Goal: Task Accomplishment & Management: Use online tool/utility

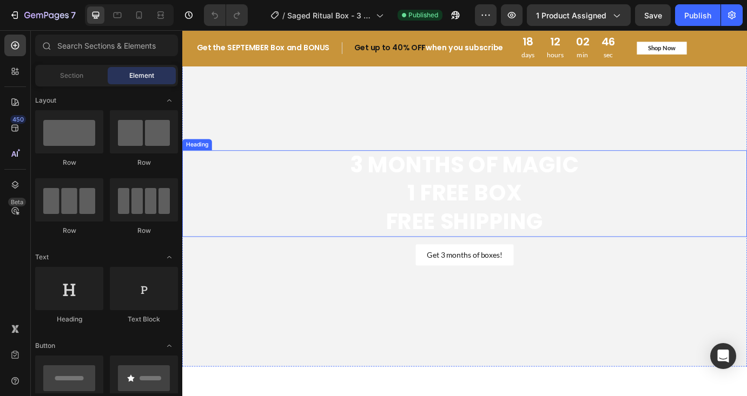
click at [508, 197] on h2 "3 MONTHS OF MAGIC 1 FREE BOX FREE SHIPPING" at bounding box center [506, 218] width 649 height 99
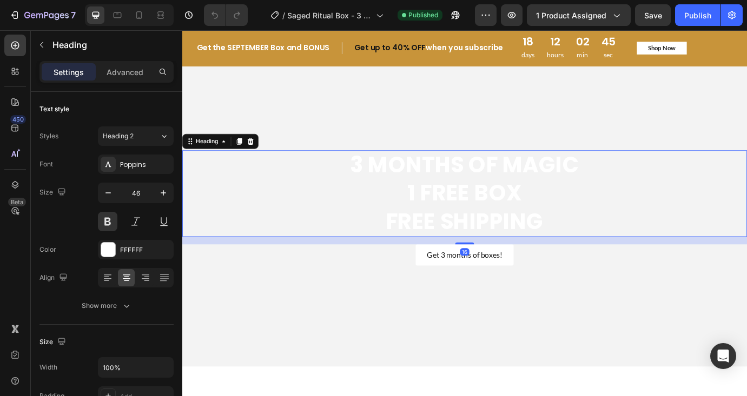
click at [462, 183] on h2 "3 MONTHS OF MAGIC 1 FREE BOX FREE SHIPPING" at bounding box center [506, 218] width 649 height 99
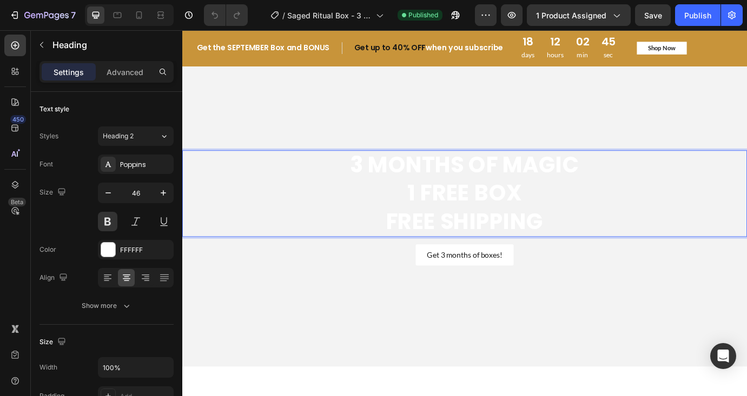
click at [462, 183] on p "3 MONTHS OF MAGIC 1 FREE BOX FREE SHIPPING" at bounding box center [506, 218] width 647 height 97
click at [518, 184] on p "3 MONTHS OF MAGIC 1 FREE BOX FREE SHIPPING" at bounding box center [506, 218] width 647 height 97
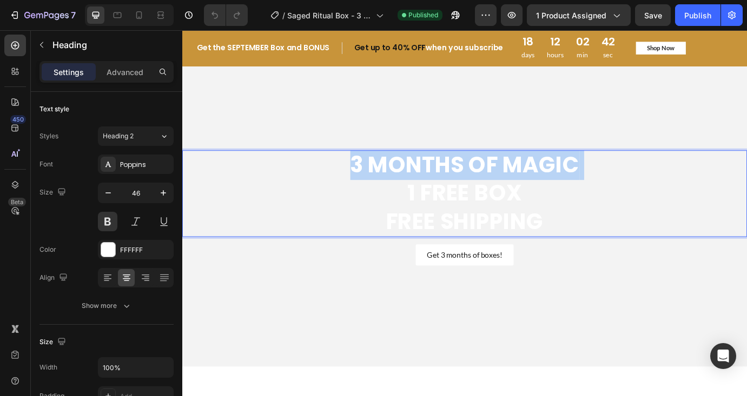
click at [518, 184] on p "3 MONTHS OF MAGIC 1 FREE BOX FREE SHIPPING" at bounding box center [506, 218] width 647 height 97
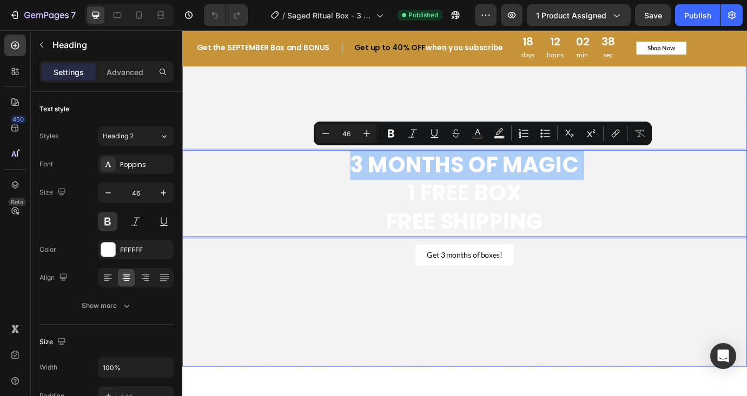
click at [579, 111] on video "Background Image" at bounding box center [506, 234] width 649 height 365
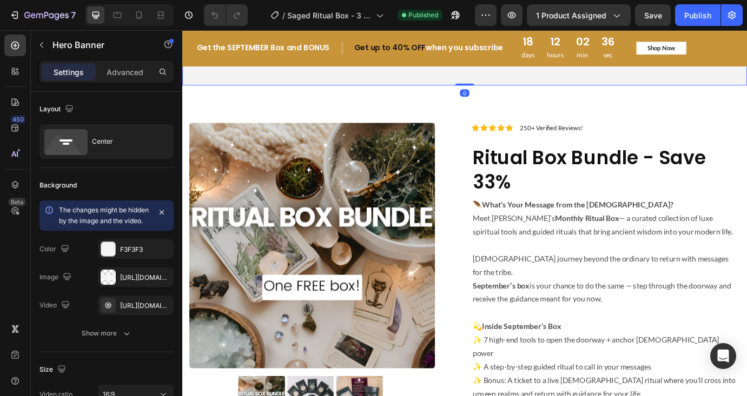
scroll to position [329, 0]
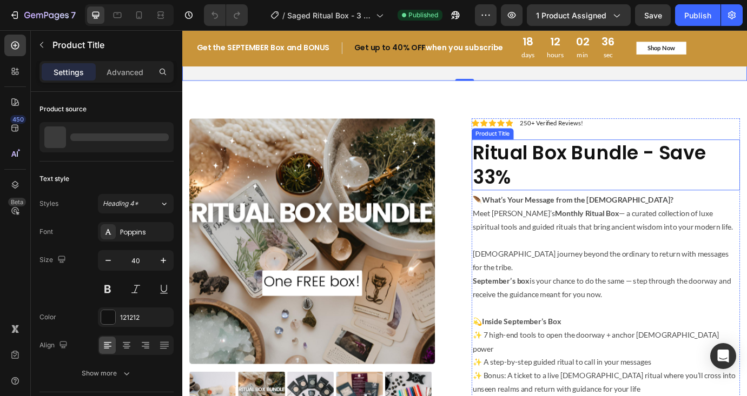
click at [570, 182] on h1 "Ritual Box Bundle - Save 33%" at bounding box center [669, 185] width 308 height 58
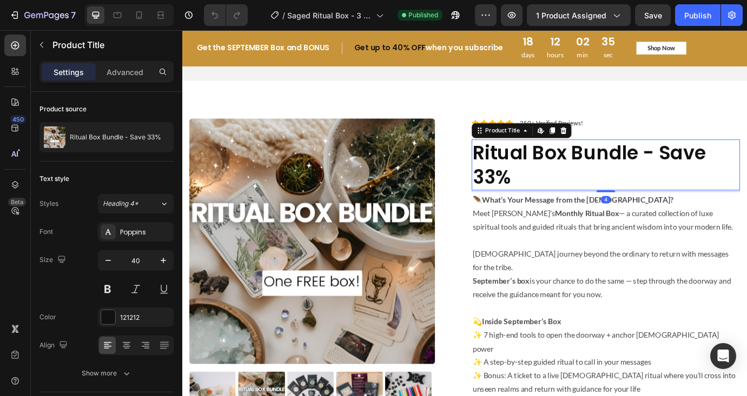
click at [527, 177] on h1 "Ritual Box Bundle - Save 33%" at bounding box center [669, 185] width 308 height 58
click at [544, 245] on p "Meet [PERSON_NAME]’s Monthly Ritual Box — a curated collection of luxe spiritua…" at bounding box center [669, 249] width 306 height 31
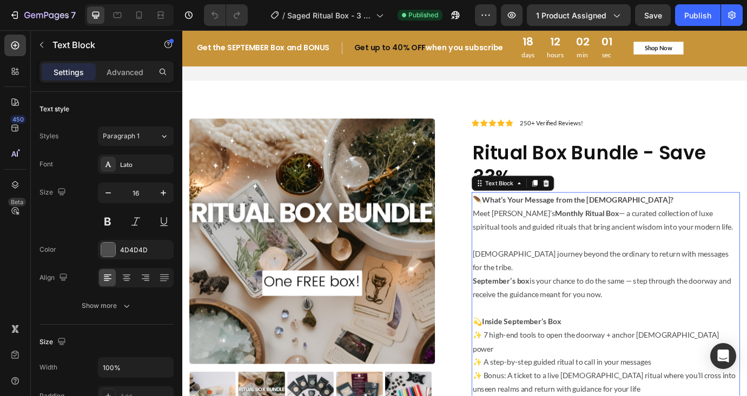
click at [563, 310] on p "[DEMOGRAPHIC_DATA] journey beyond the ordinary to return with messages for the …" at bounding box center [669, 311] width 306 height 62
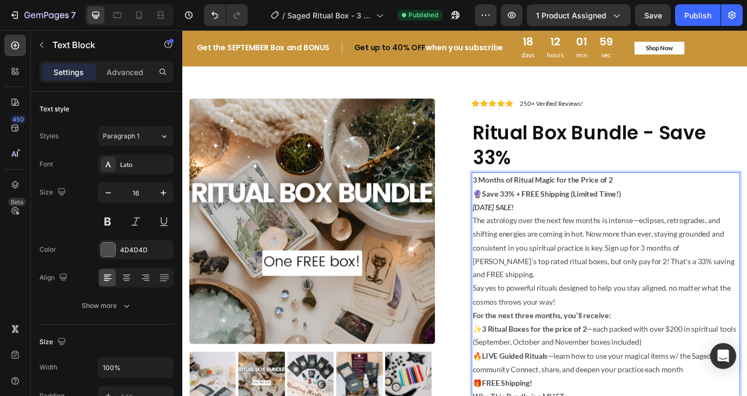
scroll to position [351, 0]
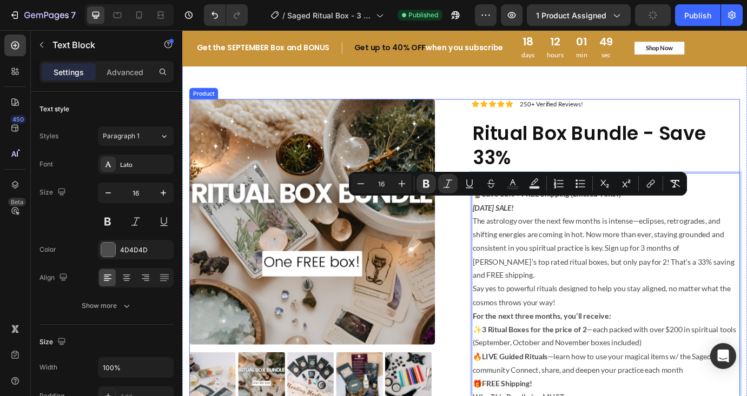
drag, startPoint x: 590, startPoint y: 228, endPoint x: 505, endPoint y: 222, distance: 85.1
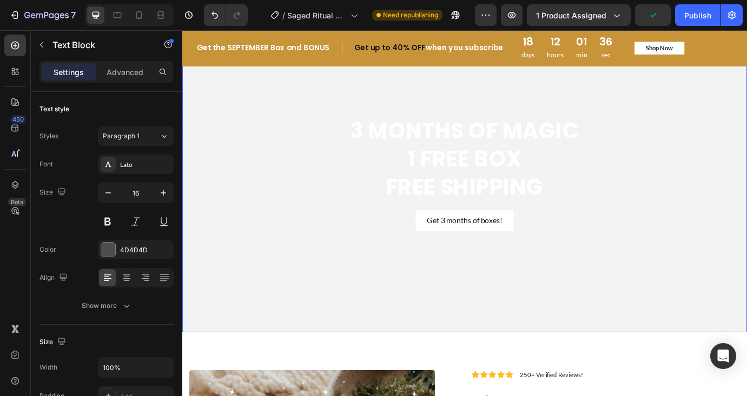
scroll to position [0, 0]
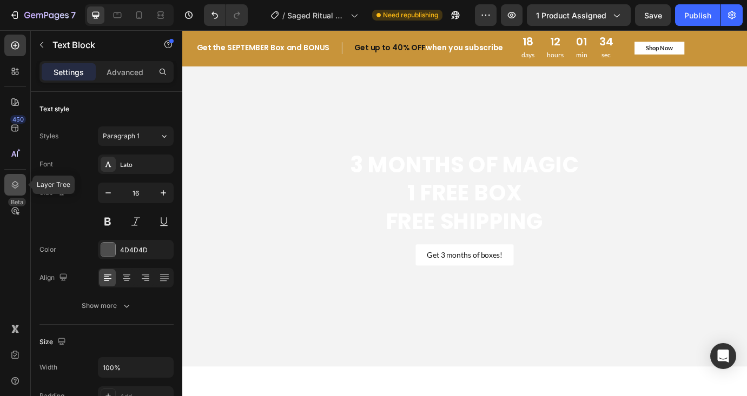
click at [11, 181] on icon at bounding box center [15, 184] width 11 height 11
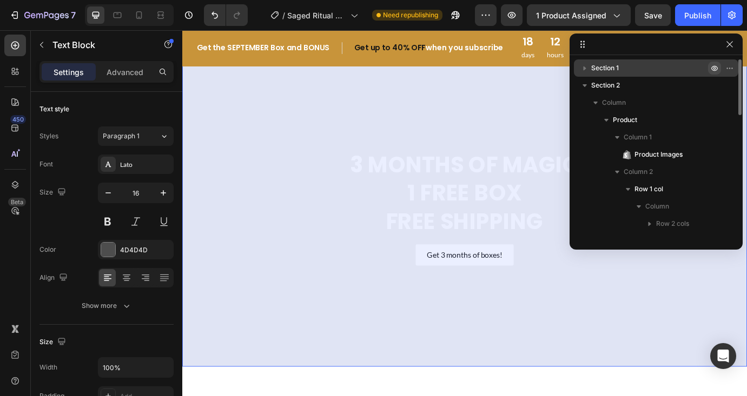
click at [716, 66] on icon "button" at bounding box center [714, 68] width 9 height 9
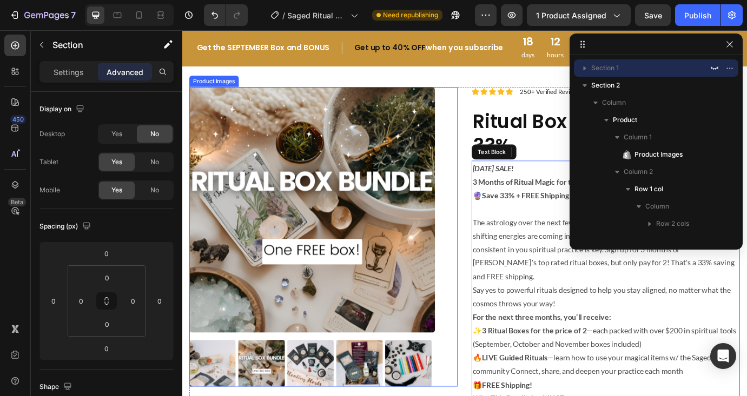
click at [493, 131] on div "Product Images" at bounding box center [344, 268] width 308 height 344
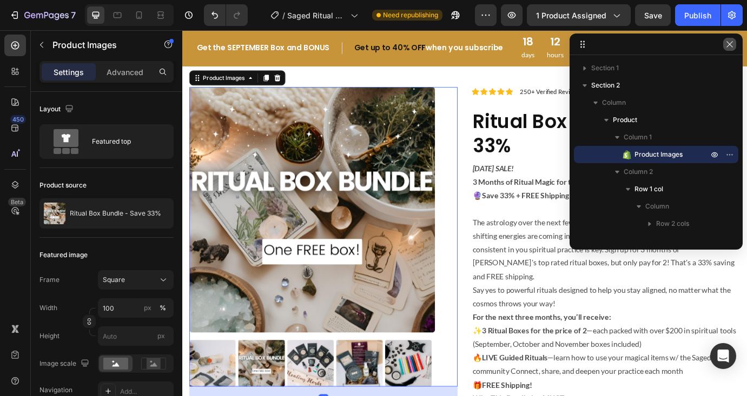
drag, startPoint x: 731, startPoint y: 47, endPoint x: 631, endPoint y: 19, distance: 103.9
click at [731, 47] on icon "button" at bounding box center [729, 44] width 9 height 9
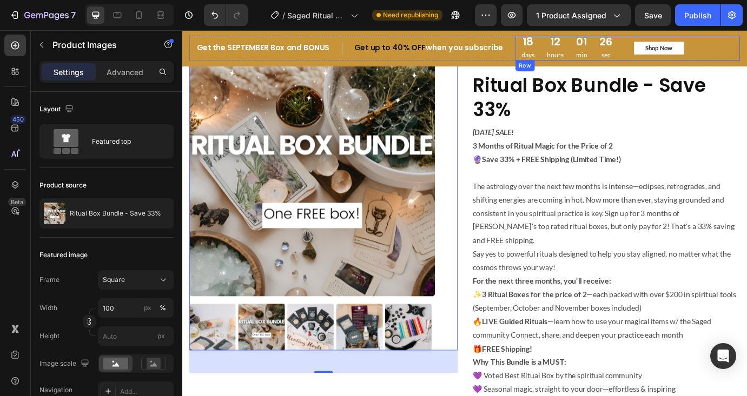
scroll to position [60, 0]
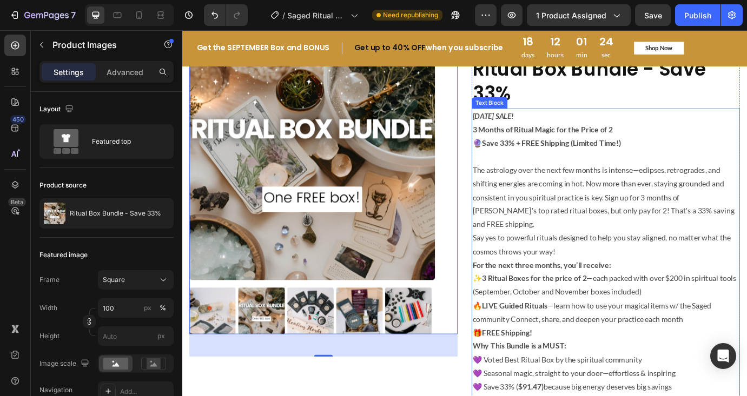
click at [558, 127] on strong "[DATE] SALE!" at bounding box center [539, 129] width 47 height 10
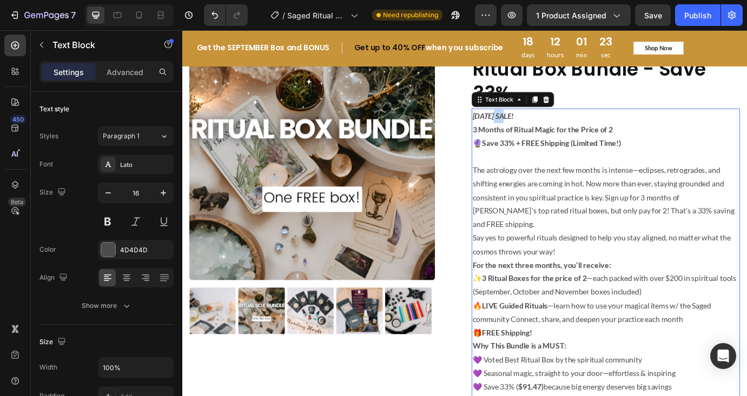
click at [544, 129] on strong "[DATE] SALE!" at bounding box center [539, 129] width 47 height 10
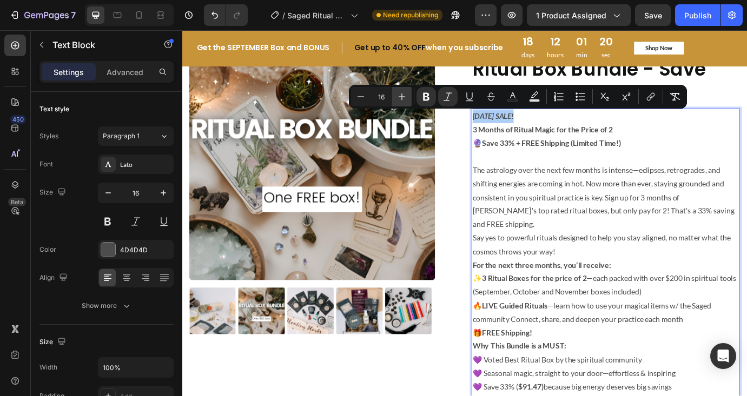
click at [407, 95] on icon "Editor contextual toolbar" at bounding box center [401, 96] width 11 height 11
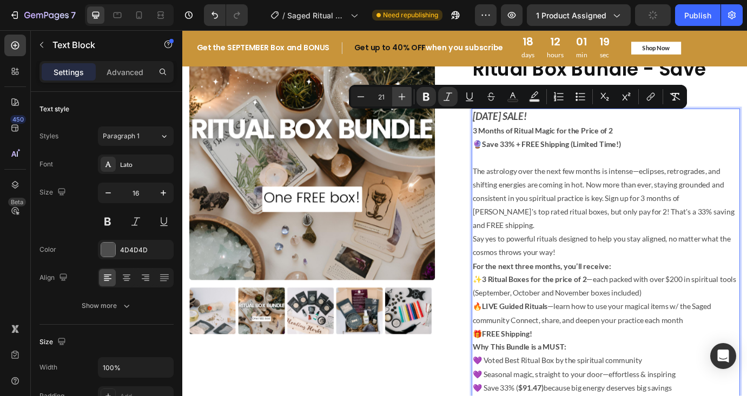
click at [407, 95] on icon "Editor contextual toolbar" at bounding box center [401, 96] width 11 height 11
type input "22"
click at [580, 215] on p "The astrology over the next few months is intense—eclipses, retrogrades, and sh…" at bounding box center [669, 224] width 306 height 78
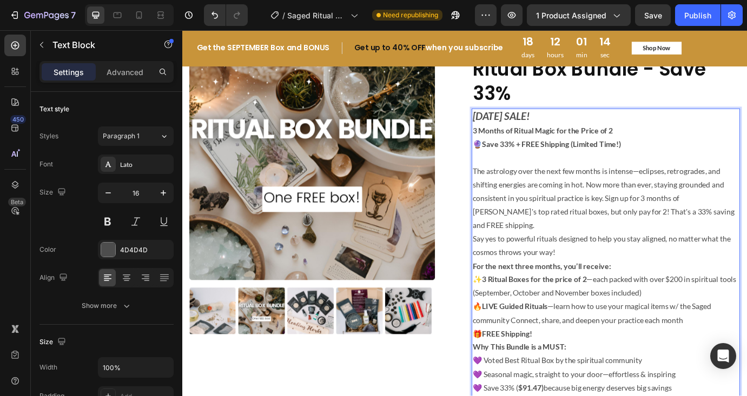
click at [594, 145] on strong "3 Months of Ritual Magic for the Price of 2" at bounding box center [596, 146] width 161 height 10
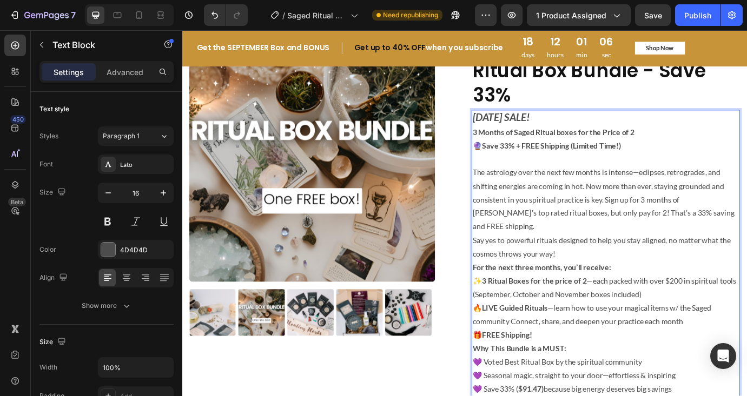
click at [626, 184] on p "Rich Text Editor. Editing area: main" at bounding box center [669, 179] width 306 height 16
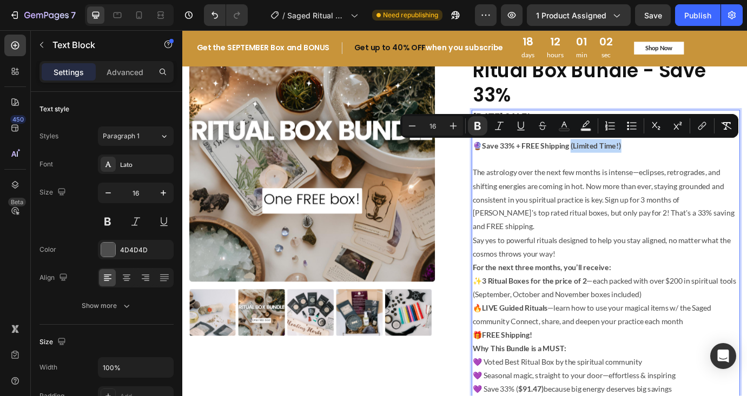
drag, startPoint x: 625, startPoint y: 163, endPoint x: 688, endPoint y: 167, distance: 62.8
click at [688, 167] on p "3 Months of Saged Ritual boxes for the Price of 2 🔮 Save 33% + FREE Shipping (L…" at bounding box center [669, 155] width 306 height 31
click at [686, 200] on p "The astrology over the next few months is intense—eclipses, retrogrades, and sh…" at bounding box center [669, 226] width 306 height 78
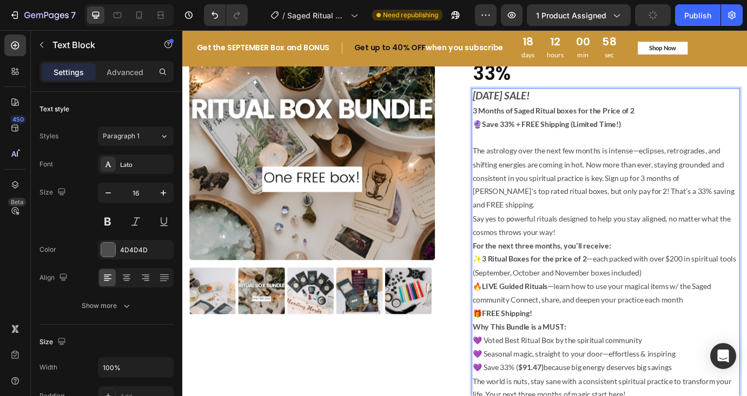
scroll to position [91, 0]
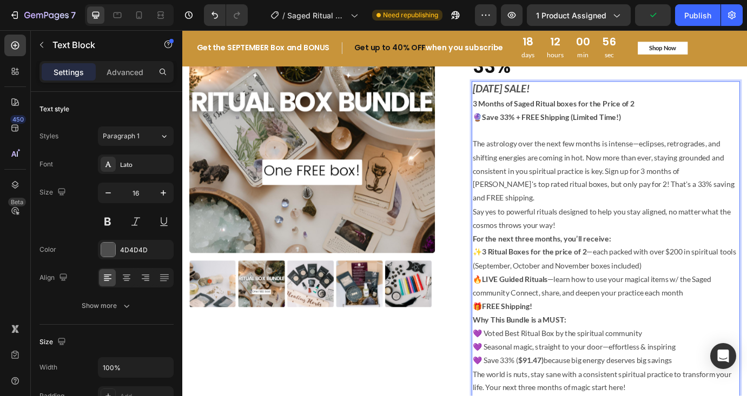
click at [667, 194] on p "The astrology over the next few months is intense—eclipses, retrogrades, and sh…" at bounding box center [669, 193] width 306 height 78
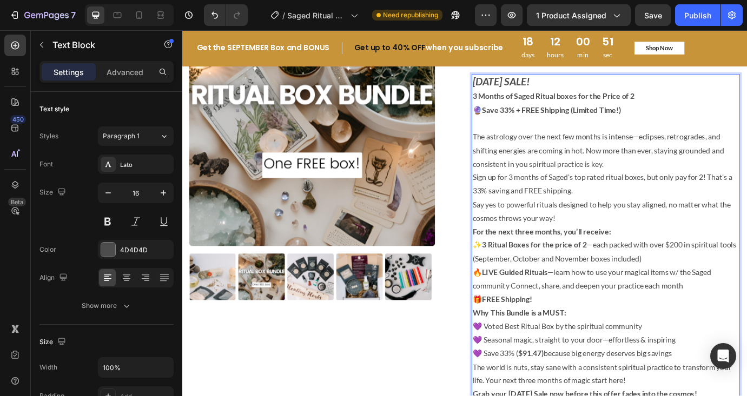
scroll to position [99, 0]
click at [646, 169] on p "The astrology over the next few months is intense—eclipses, retrogrades, and sh…" at bounding box center [669, 169] width 306 height 46
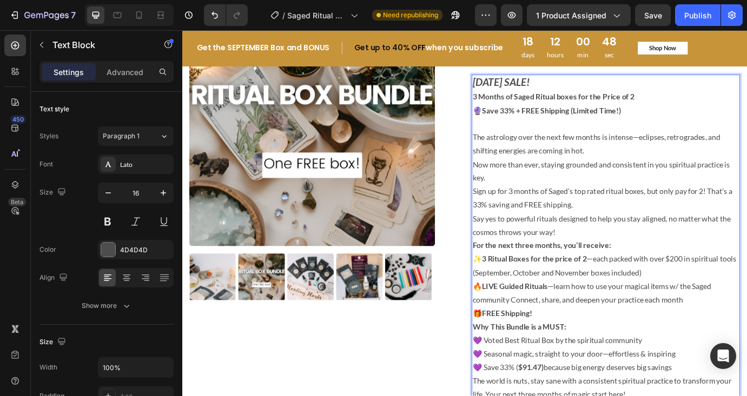
click at [641, 200] on p "Now more than ever, staying grounded and consistent in you spiritual practice i…" at bounding box center [669, 192] width 306 height 31
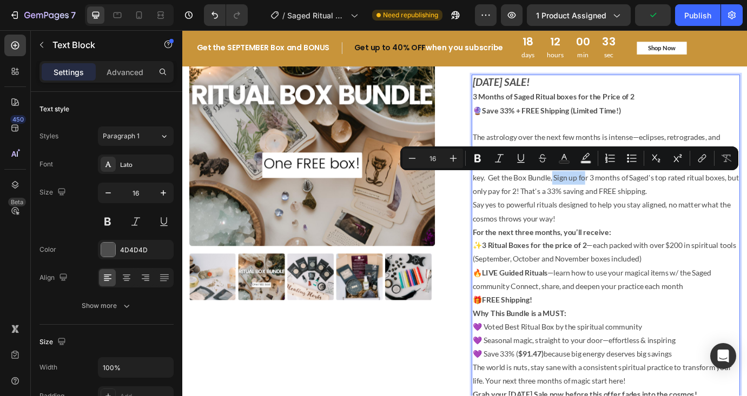
drag, startPoint x: 604, startPoint y: 202, endPoint x: 642, endPoint y: 202, distance: 37.8
click at [643, 203] on p "Now more than ever, staying grounded and consistent in you spiritual practice i…" at bounding box center [669, 200] width 306 height 46
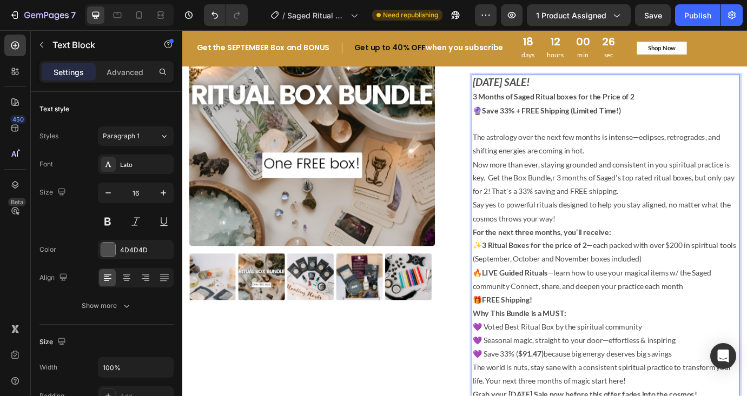
click at [535, 203] on p "Now more than ever, staying grounded and consistent in you spiritual practice i…" at bounding box center [669, 200] width 306 height 46
click at [637, 308] on p "✨ 3 Ritual Boxes for the price of 2 —each packed with over $200 in spiritual to…" at bounding box center [669, 309] width 306 height 78
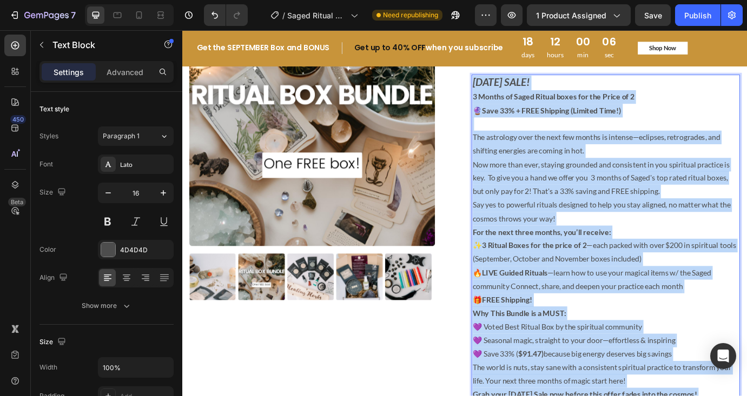
copy div "Lorem Ips DOLO! 9 Sitame co Adipi Elitse doeiu tem inc Utlab et 5 🔮 Dolo 66% + …"
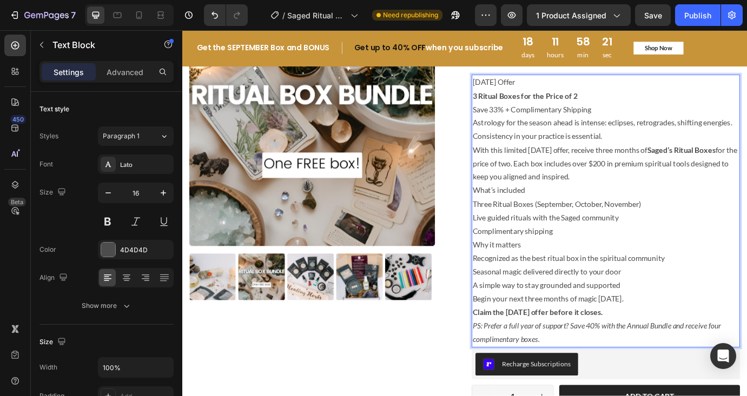
click at [570, 199] on p "With this limited [DATE] offer, receive three months of Saged’s Ritual Boxes fo…" at bounding box center [669, 184] width 306 height 46
click at [596, 86] on p "[DATE] Offer" at bounding box center [669, 91] width 306 height 16
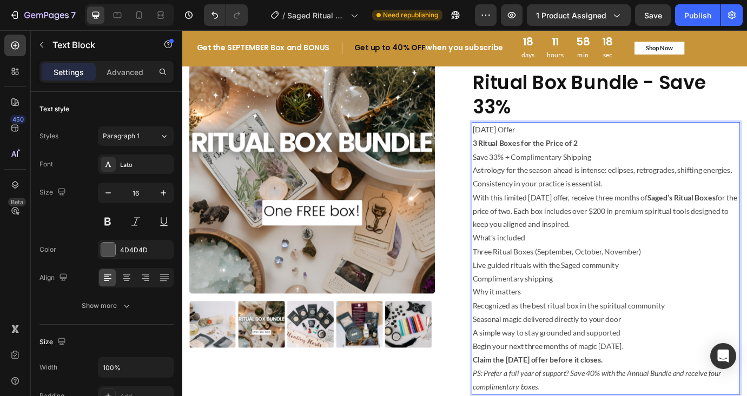
scroll to position [43, 0]
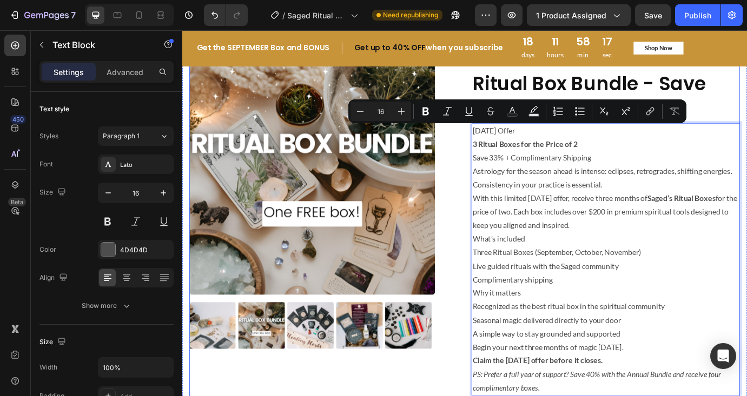
drag, startPoint x: 578, startPoint y: 145, endPoint x: 496, endPoint y: 138, distance: 81.9
click at [496, 138] on div "Product Images Icon Icon Icon Icon Icon Icon List 2,500+ Verified Reviews! Text…" at bounding box center [506, 313] width 633 height 523
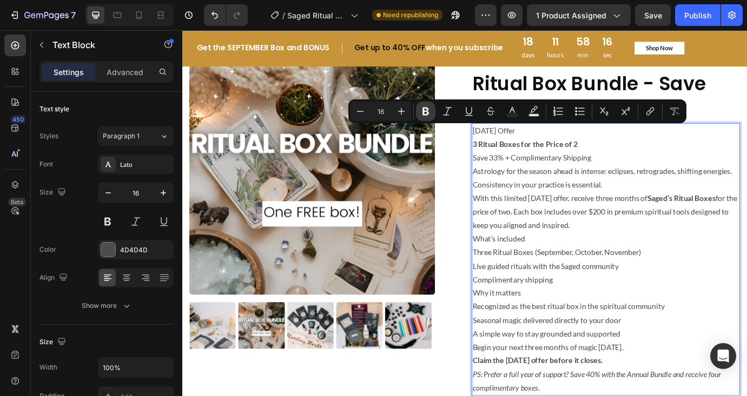
click at [424, 108] on icon "Editor contextual toolbar" at bounding box center [425, 112] width 6 height 8
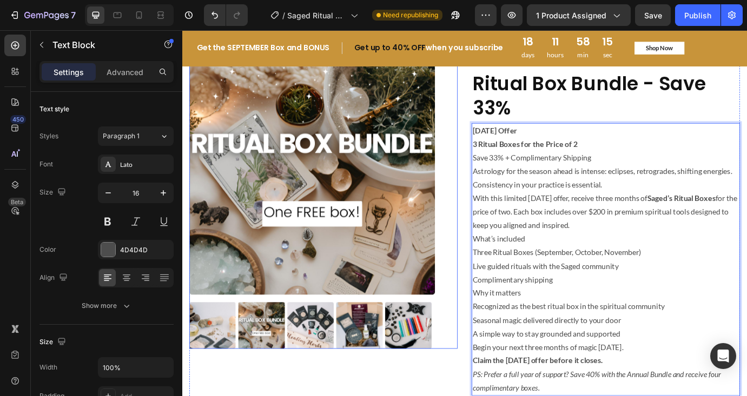
click at [430, 119] on img at bounding box center [331, 193] width 282 height 282
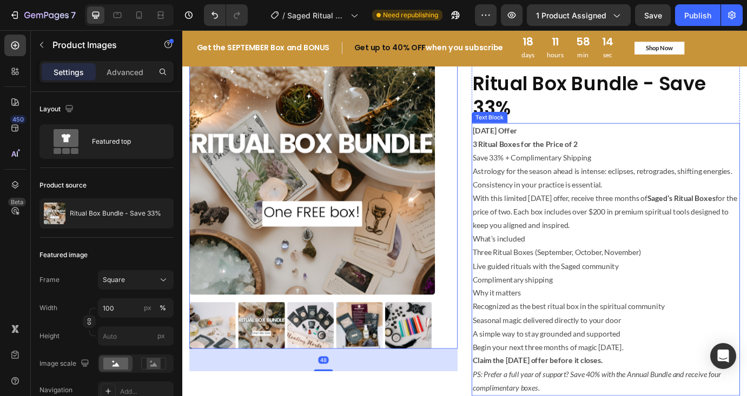
click at [531, 148] on strong "[DATE] Offer" at bounding box center [541, 146] width 51 height 10
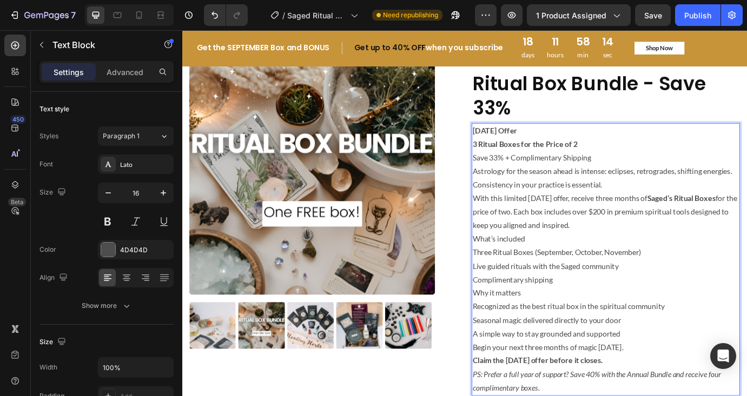
click at [529, 147] on strong "[DATE] Offer" at bounding box center [541, 146] width 51 height 10
click at [529, 145] on strong "[DATE] Offer" at bounding box center [541, 146] width 51 height 10
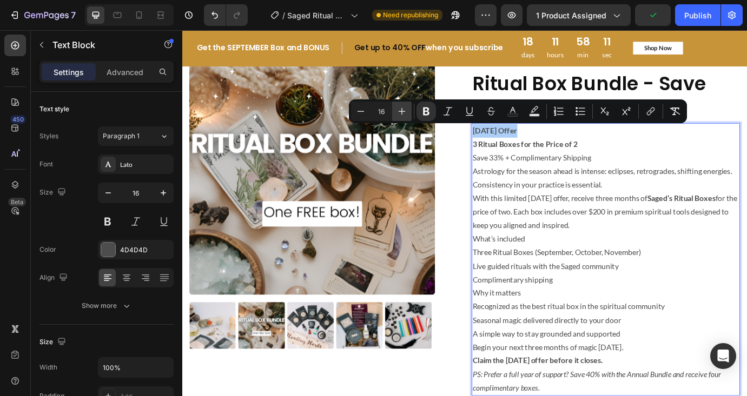
click at [405, 108] on icon "Editor contextual toolbar" at bounding box center [401, 111] width 11 height 11
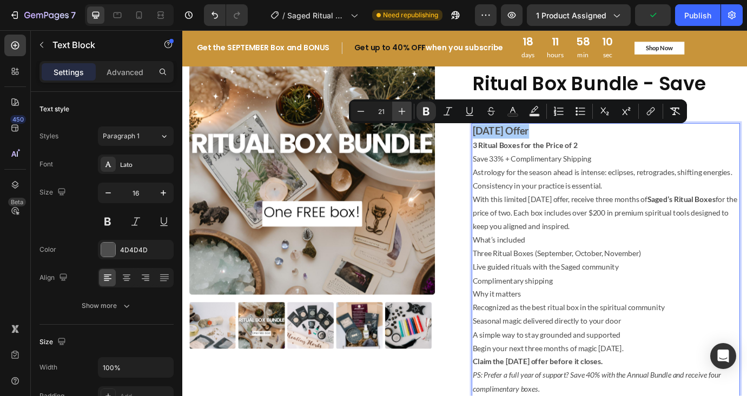
click at [405, 108] on icon "Editor contextual toolbar" at bounding box center [401, 111] width 11 height 11
click at [405, 109] on icon "Editor contextual toolbar" at bounding box center [401, 111] width 11 height 11
type input "23"
click at [639, 228] on p "With this limited [DATE] offer, receive three months of Saged’s Ritual Boxes fo…" at bounding box center [669, 241] width 306 height 46
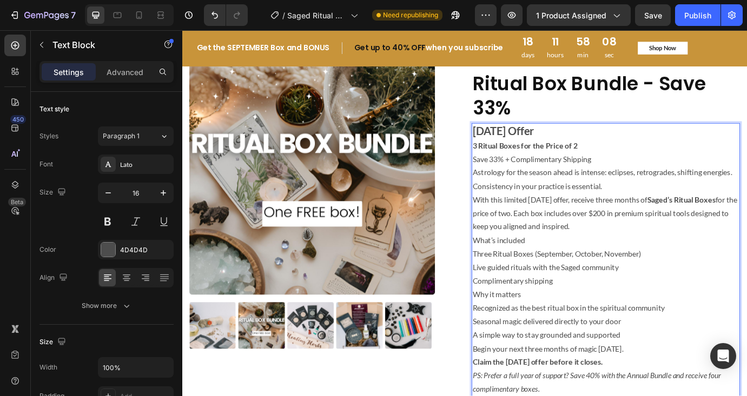
click at [646, 159] on p "3 Ritual Boxes for the Price of 2 Save 33% + Complimentary Shipping" at bounding box center [669, 171] width 306 height 31
click at [653, 169] on p "3 Ritual Boxes for the Price of 2 Save 33% + Complimentary Shipping" at bounding box center [669, 171] width 306 height 31
click at [677, 178] on p "3 Ritual Boxes for the Price of 2 Save 33% + Complimentary Shipping" at bounding box center [669, 171] width 306 height 31
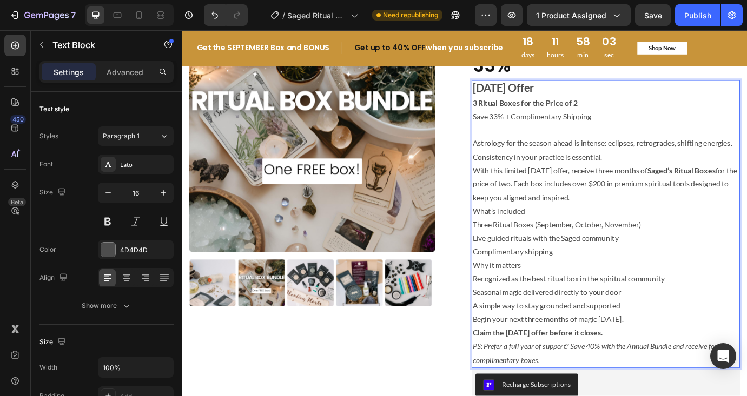
scroll to position [95, 0]
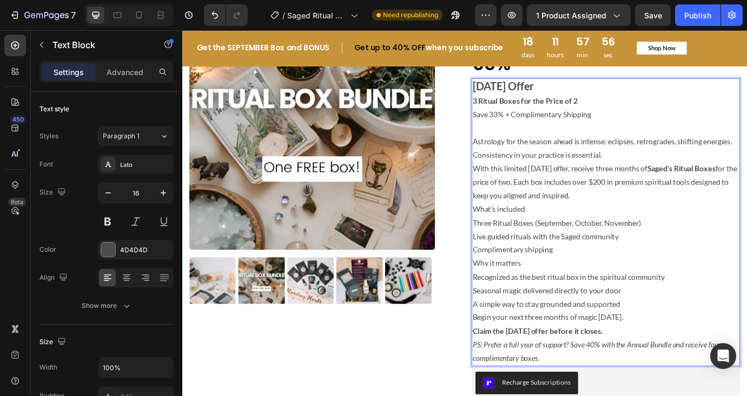
click at [708, 219] on p "With this limited [DATE] offer, receive three months of Saged’s Ritual Boxes fo…" at bounding box center [669, 205] width 306 height 46
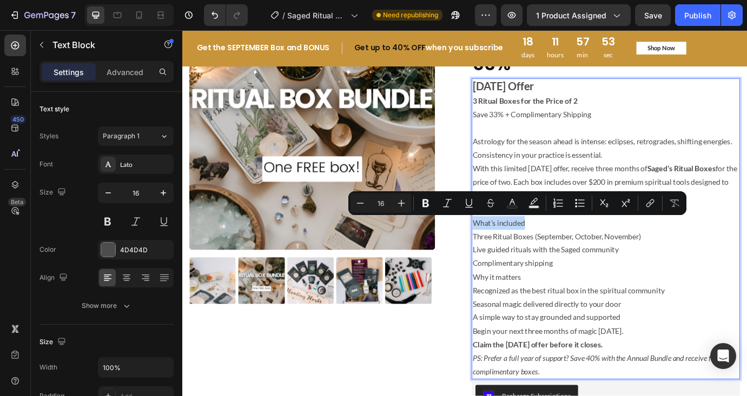
drag, startPoint x: 582, startPoint y: 250, endPoint x: 513, endPoint y: 249, distance: 69.2
click at [516, 249] on p "What’s included" at bounding box center [669, 252] width 306 height 16
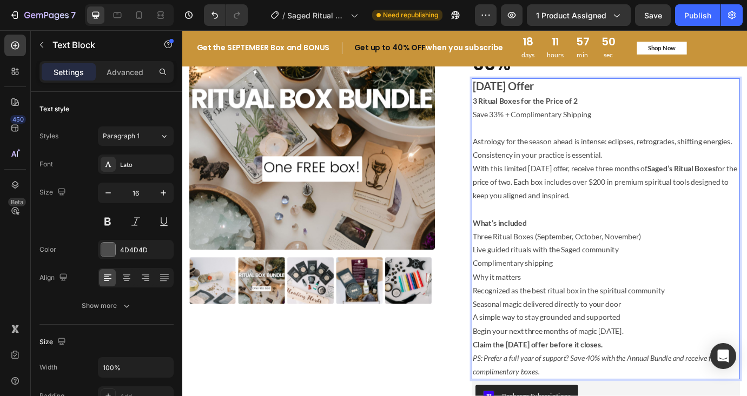
click at [516, 270] on p "Three Ritual Boxes (September, October, November)" at bounding box center [669, 268] width 306 height 16
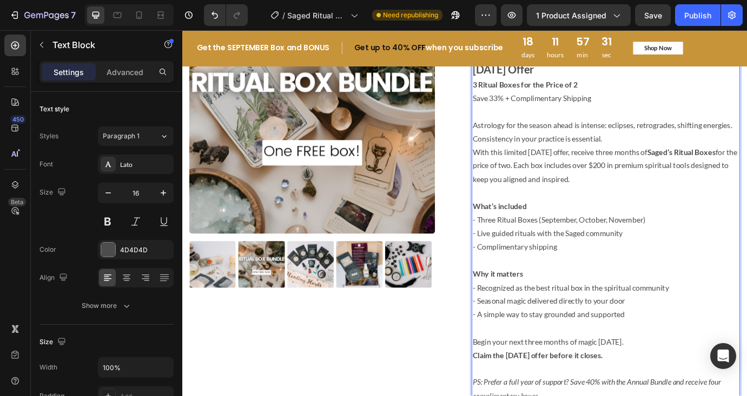
scroll to position [119, 0]
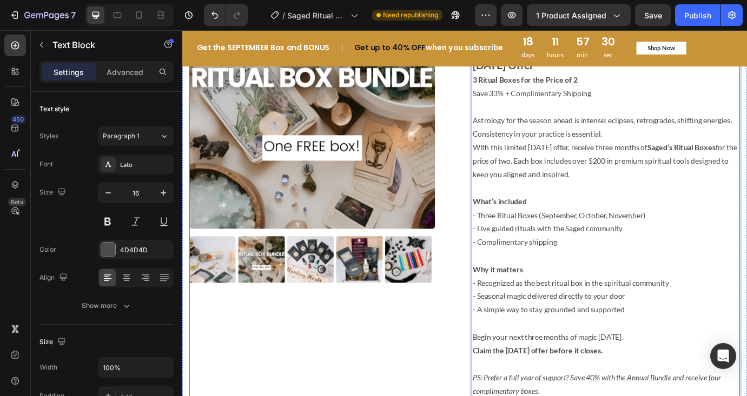
drag, startPoint x: 423, startPoint y: 383, endPoint x: 505, endPoint y: 437, distance: 98.5
click at [423, 383] on div "Product Images" at bounding box center [344, 278] width 308 height 603
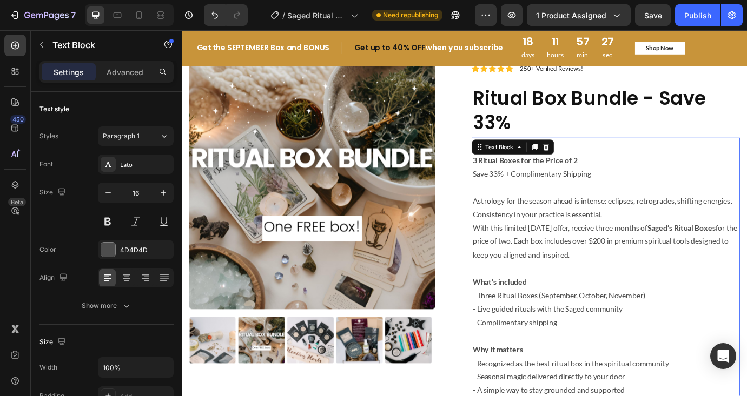
scroll to position [0, 0]
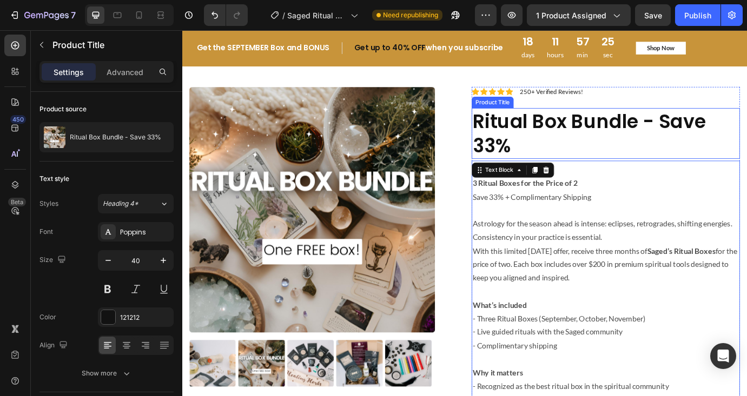
click at [694, 166] on h1 "Ritual Box Bundle - Save 33%" at bounding box center [669, 149] width 308 height 58
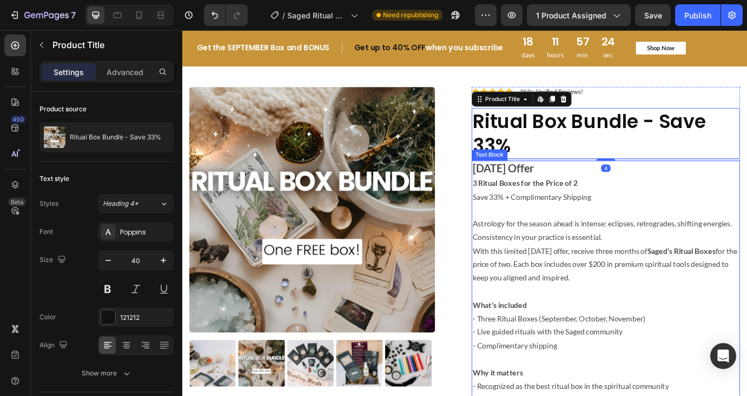
click at [601, 184] on p "[DATE] Offer" at bounding box center [669, 190] width 306 height 17
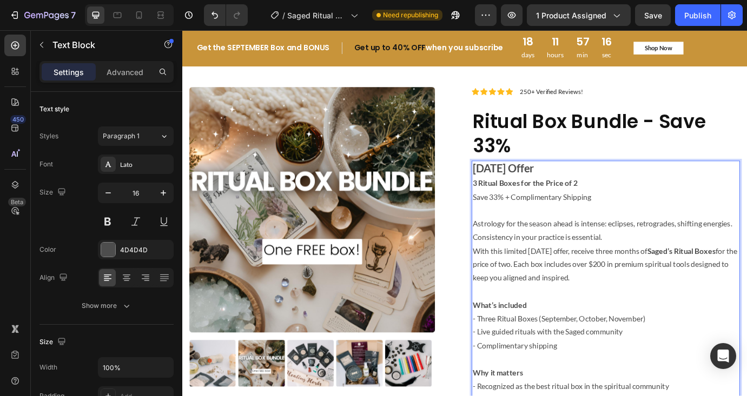
click at [705, 344] on p "What’s included" at bounding box center [669, 347] width 306 height 16
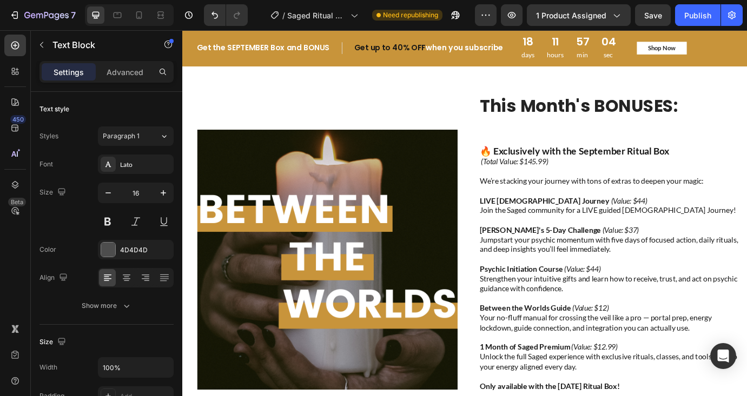
scroll to position [533, 0]
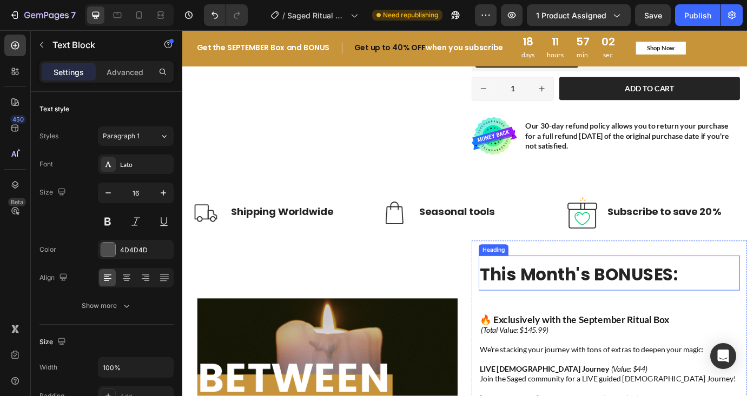
click at [552, 315] on span "This Month's BONUSES:" at bounding box center [638, 312] width 228 height 28
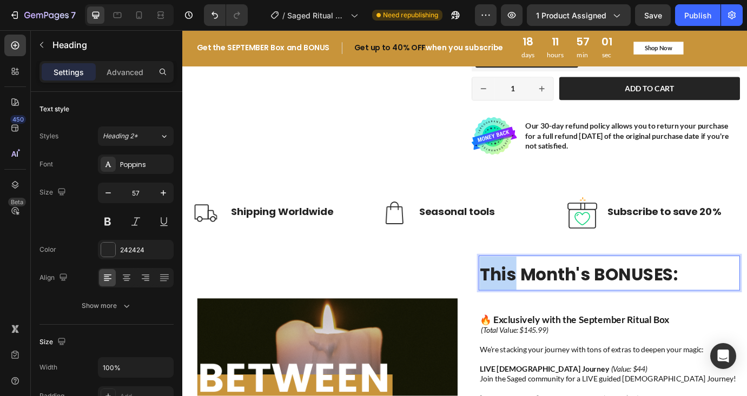
click at [544, 309] on span "This Month's BONUSES:" at bounding box center [638, 312] width 228 height 28
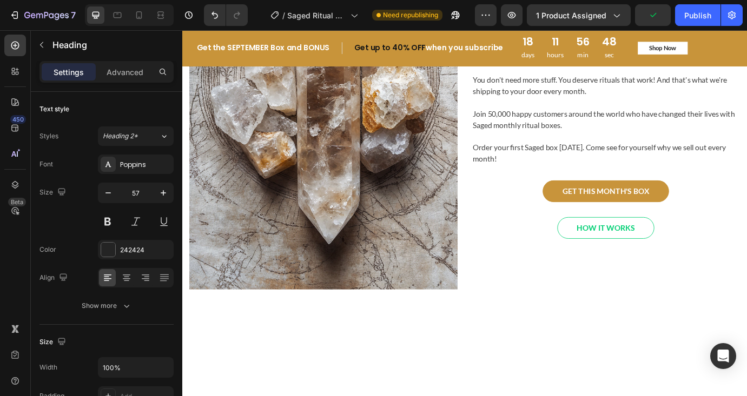
scroll to position [1590, 0]
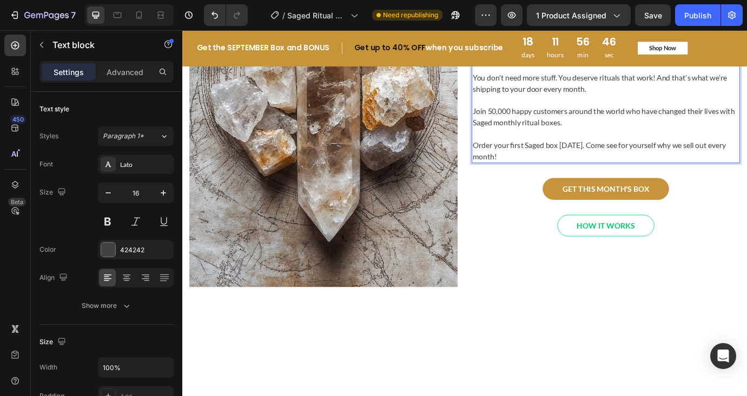
drag, startPoint x: 713, startPoint y: 191, endPoint x: 520, endPoint y: 167, distance: 195.1
click at [520, 165] on div "Sacred tools, tested practices, delivered monthly. Unbox the magic of the seaso…" at bounding box center [669, 53] width 308 height 262
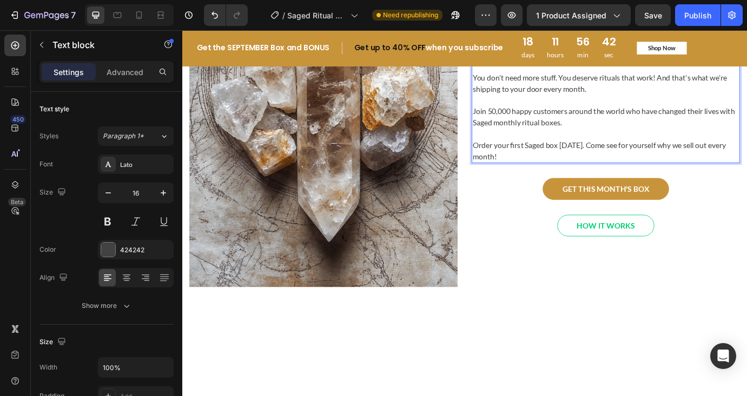
click at [702, 65] on p "✨ Exclusive access to a private Telegram group to connect and share" at bounding box center [669, 58] width 306 height 13
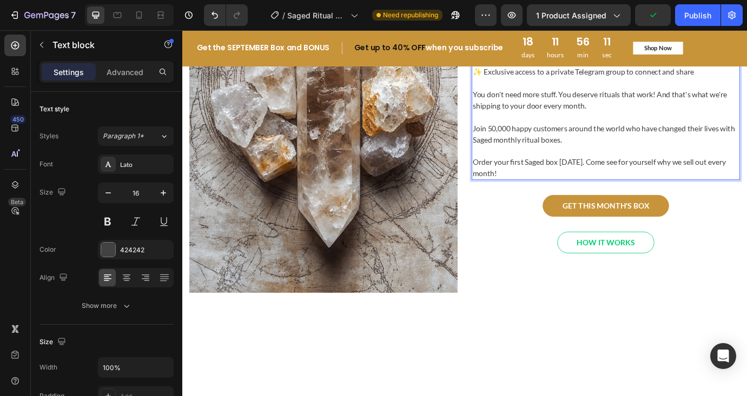
scroll to position [1577, 0]
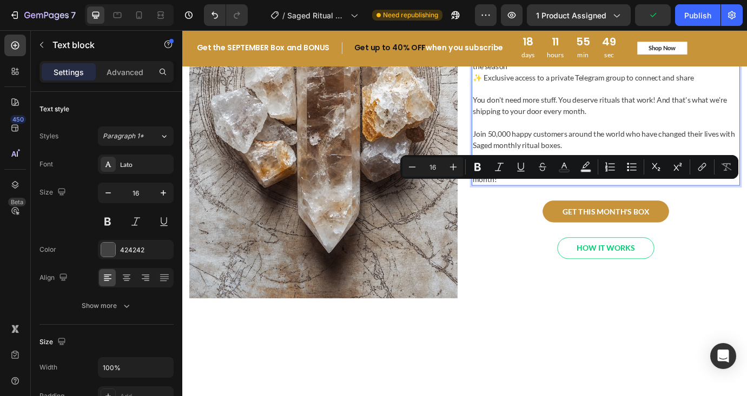
drag, startPoint x: 609, startPoint y: 210, endPoint x: 663, endPoint y: 209, distance: 54.1
drag, startPoint x: 562, startPoint y: 210, endPoint x: 660, endPoint y: 210, distance: 98.4
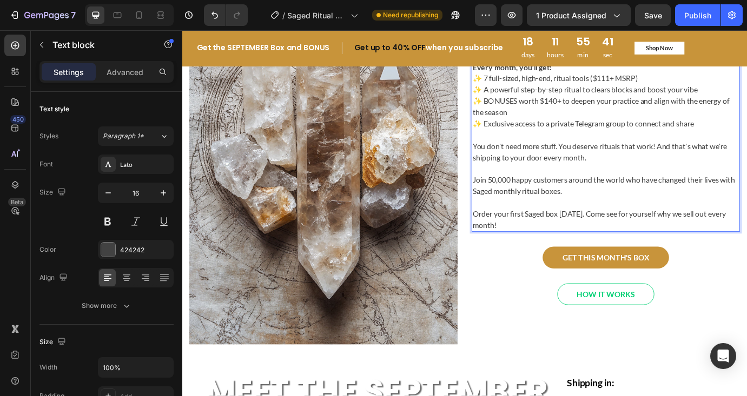
scroll to position [1745, 0]
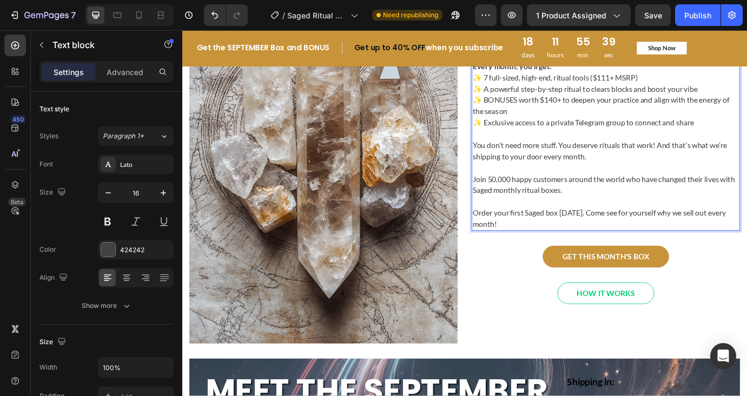
click at [565, 236] on p "Order your first Saged box [DATE]. Come see for yourself why we sell out every …" at bounding box center [669, 247] width 306 height 26
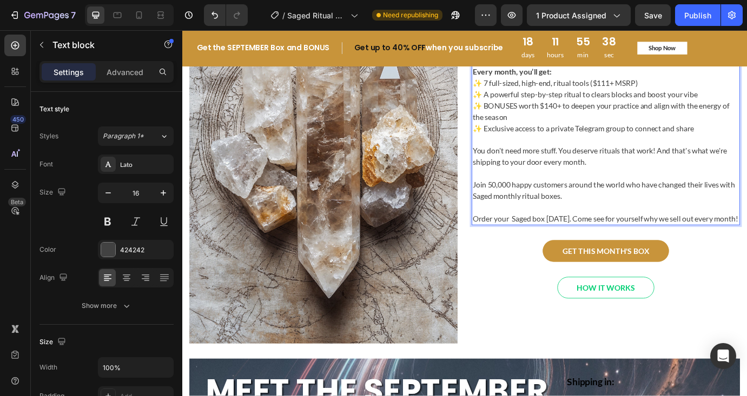
click at [584, 241] on p "Order your Saged box [DATE]. Come see for yourself why we sell out every month!" at bounding box center [669, 247] width 306 height 13
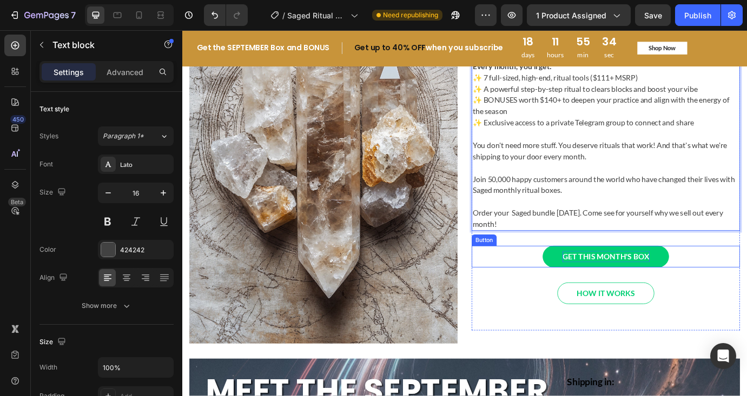
click at [648, 291] on p "GET THIS MONTH'S BOX" at bounding box center [669, 290] width 100 height 13
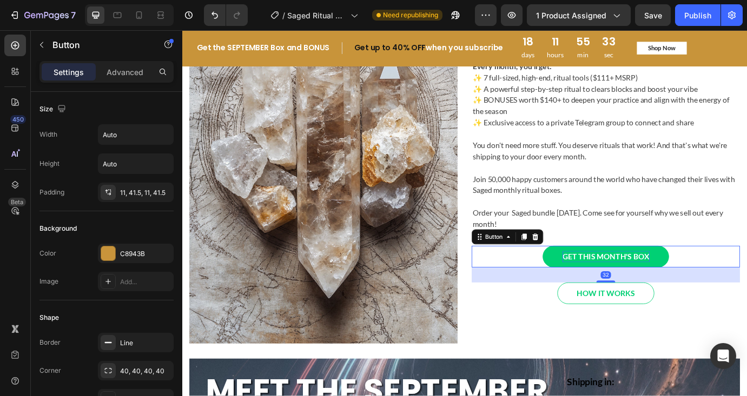
click at [650, 288] on p "GET THIS MONTH'S BOX" at bounding box center [669, 290] width 100 height 13
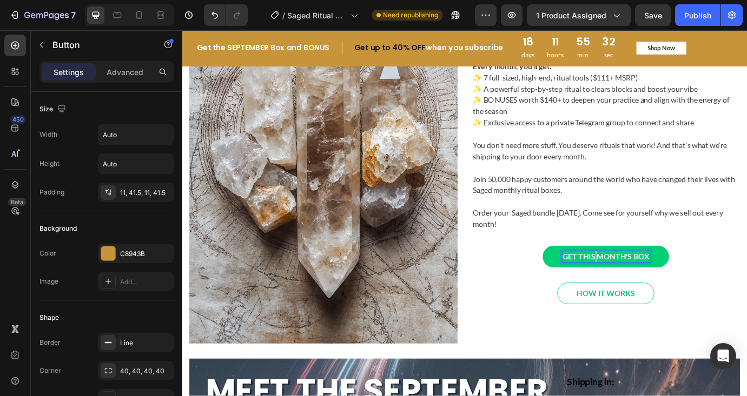
click at [650, 288] on p "GET THIS MONTH'S BOX" at bounding box center [669, 290] width 100 height 13
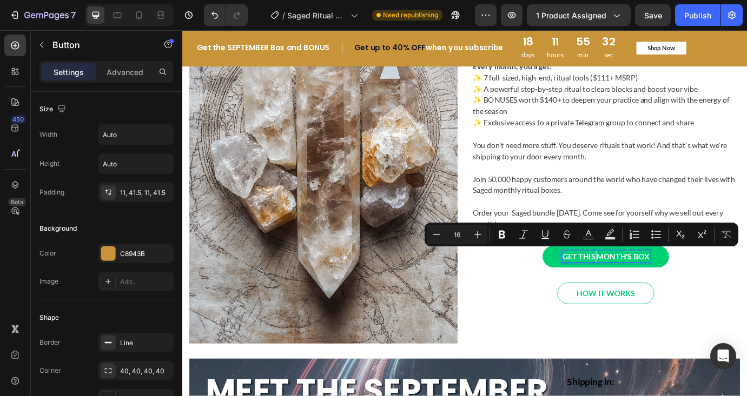
click at [650, 288] on p "GET THIS MONTH'S BOX" at bounding box center [669, 290] width 100 height 13
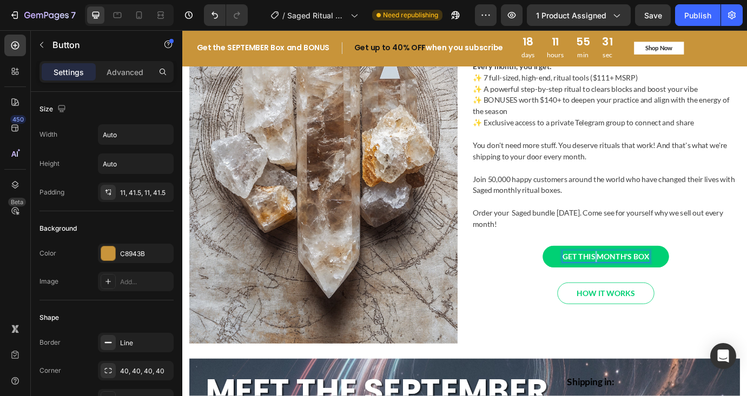
click at [650, 288] on p "GET THIS MONTH'S BOX" at bounding box center [669, 290] width 100 height 13
click at [661, 290] on p "GET THIS MONTH'S BOX" at bounding box center [669, 290] width 100 height 13
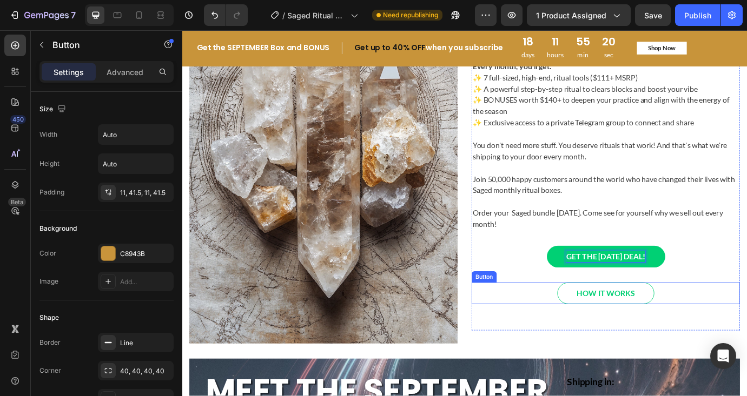
click at [746, 342] on div "HOW IT WORKS Button" at bounding box center [669, 333] width 308 height 25
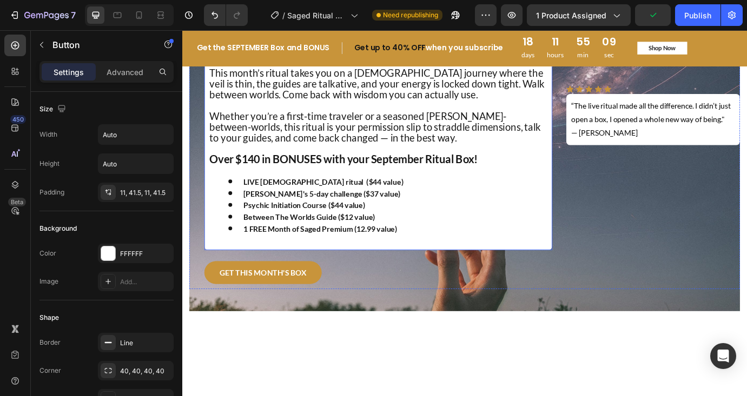
scroll to position [1972, 0]
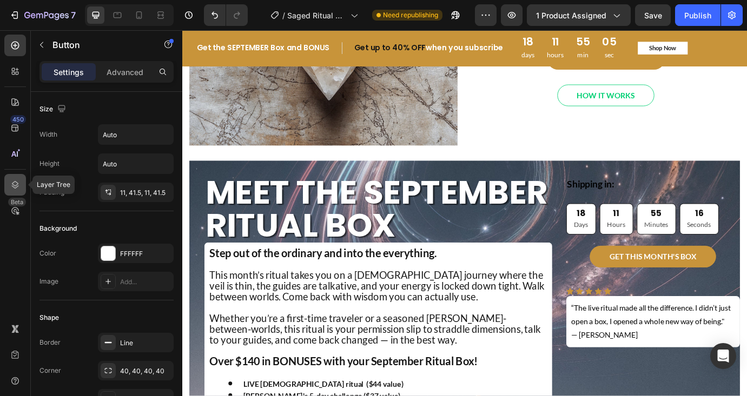
click at [13, 187] on icon at bounding box center [15, 185] width 7 height 8
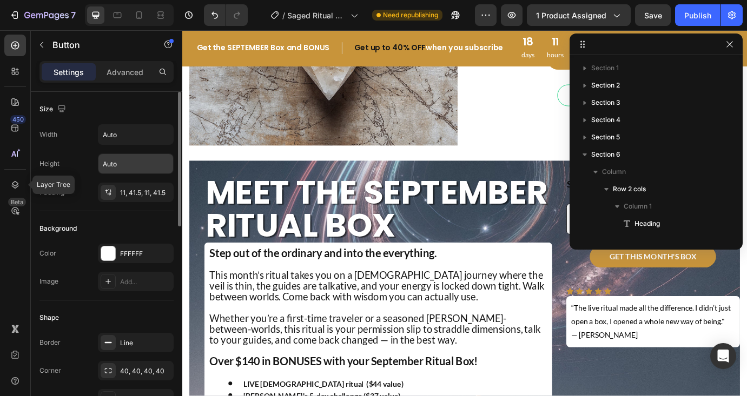
scroll to position [170, 0]
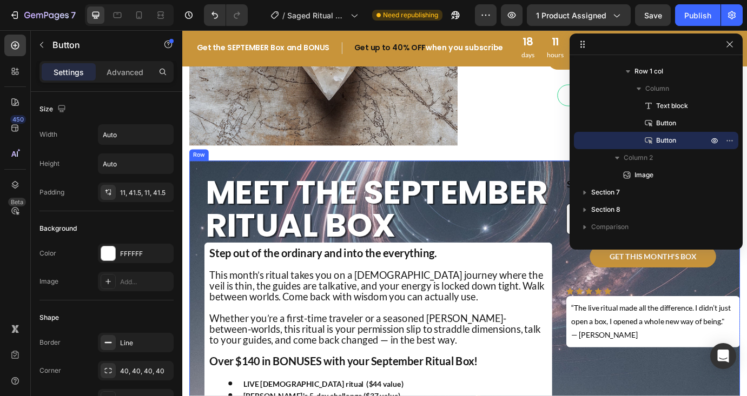
click at [491, 184] on div "meet the SEPTEMBER ritual box Heading Step out of the ordinary and into the eve…" at bounding box center [506, 371] width 633 height 380
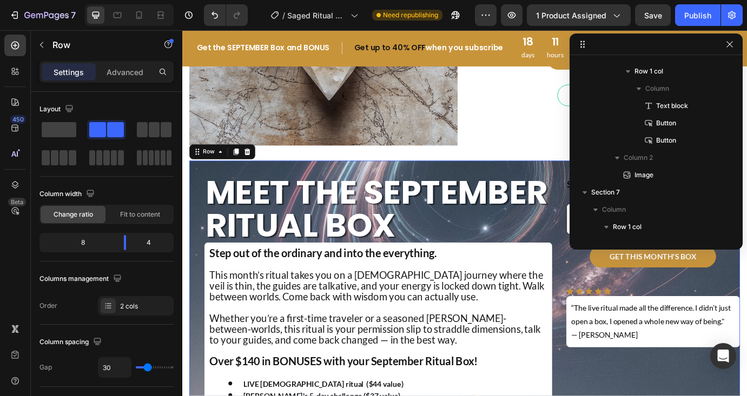
scroll to position [291, 0]
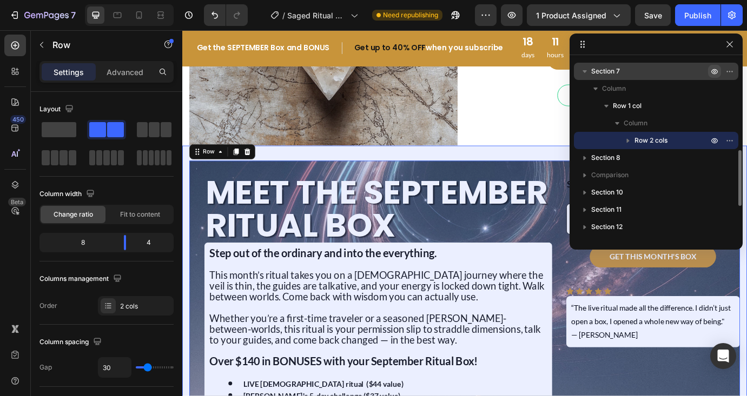
click at [712, 74] on icon "button" at bounding box center [714, 71] width 9 height 9
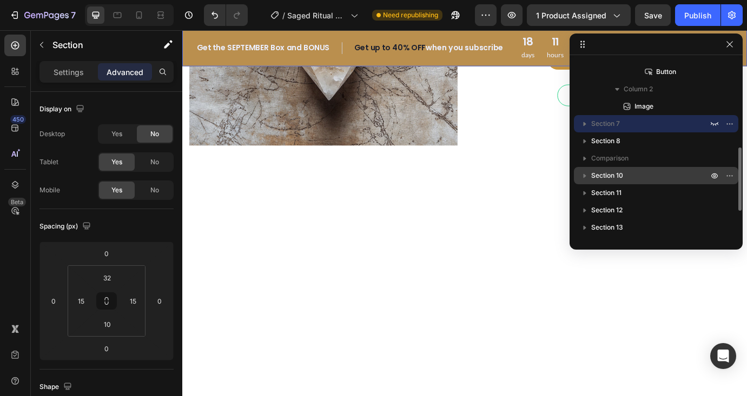
scroll to position [221, 0]
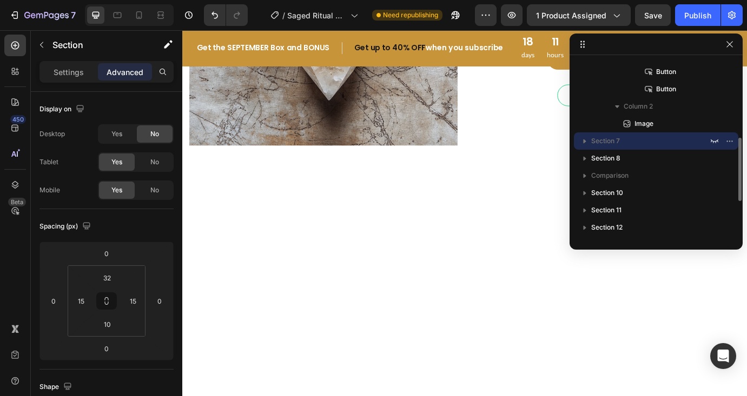
click at [494, 229] on div at bounding box center [506, 362] width 633 height 376
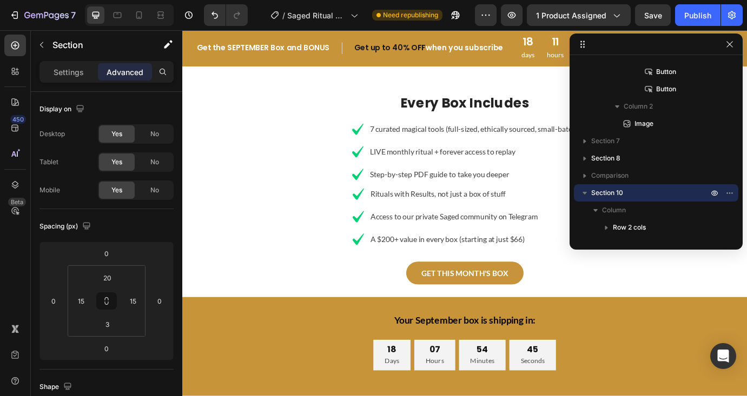
scroll to position [1997, 0]
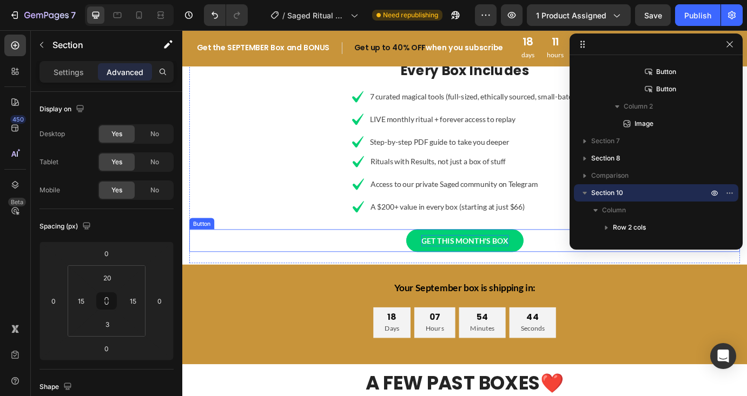
click at [494, 275] on p "GET THIS MONTH'S BOX" at bounding box center [507, 272] width 100 height 13
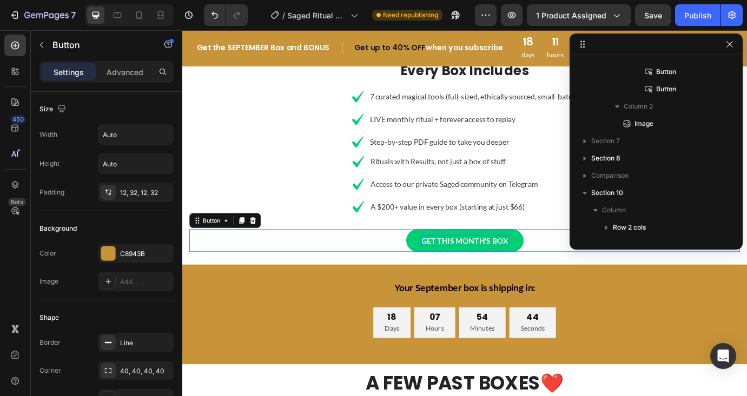
scroll to position [395, 0]
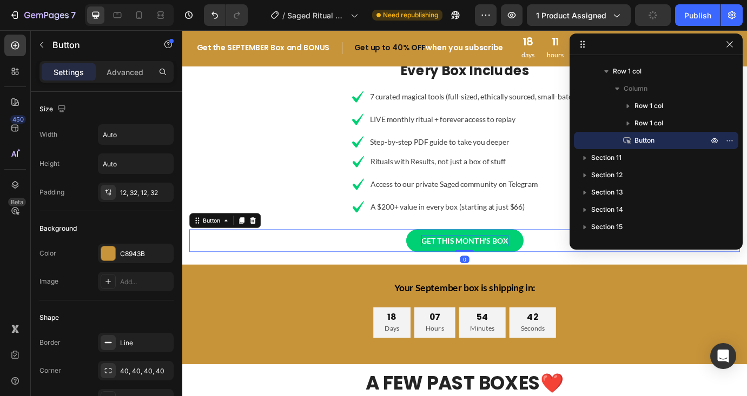
click at [491, 269] on p "GET THIS MONTH'S BOX" at bounding box center [507, 272] width 100 height 13
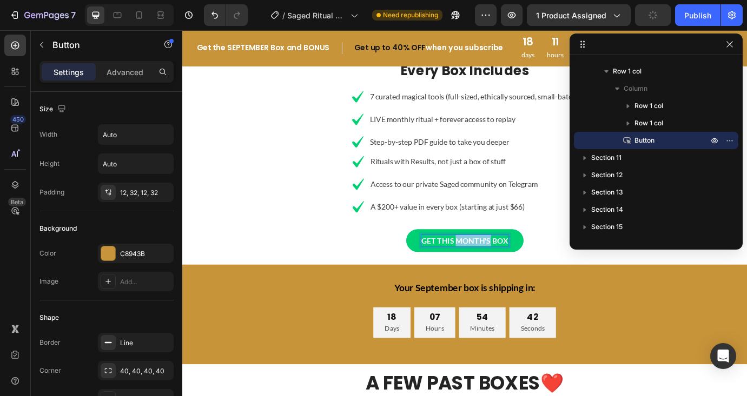
click at [491, 269] on p "GET THIS MONTH'S BOX" at bounding box center [507, 272] width 100 height 13
click at [363, 272] on div "GE THE [DATE] DEAL! Button 0" at bounding box center [506, 272] width 633 height 26
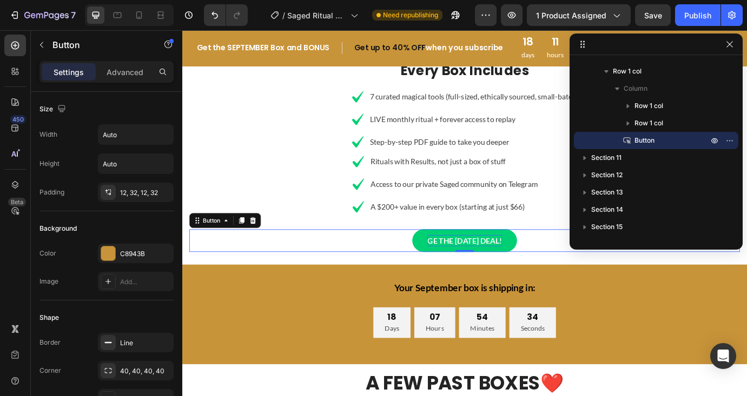
click at [464, 270] on p "GE THE [DATE] DEAL!" at bounding box center [506, 272] width 85 height 13
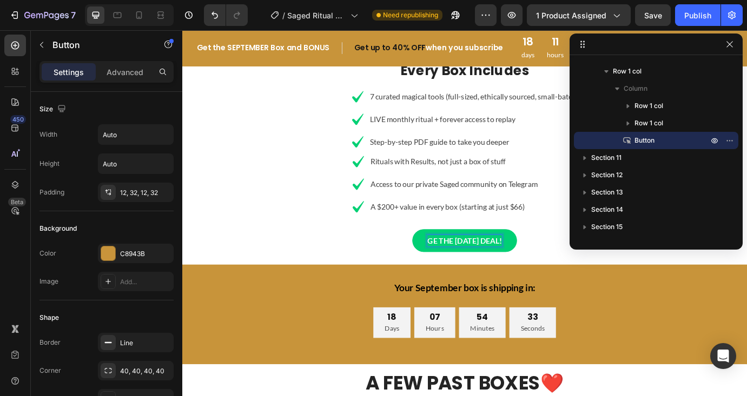
click at [464, 269] on p "GE THE [DATE] DEAL!" at bounding box center [506, 272] width 85 height 13
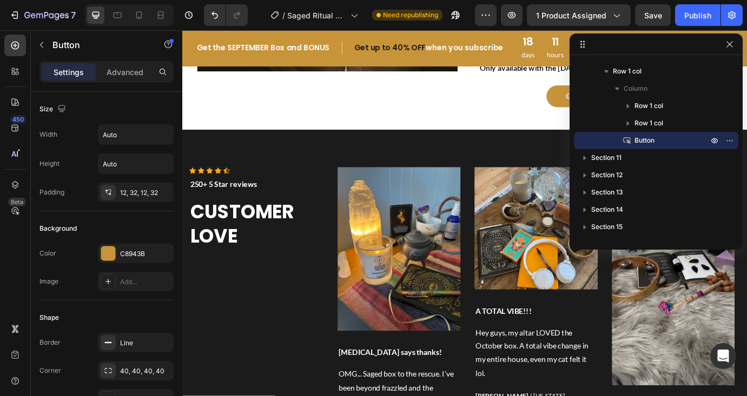
scroll to position [1089, 0]
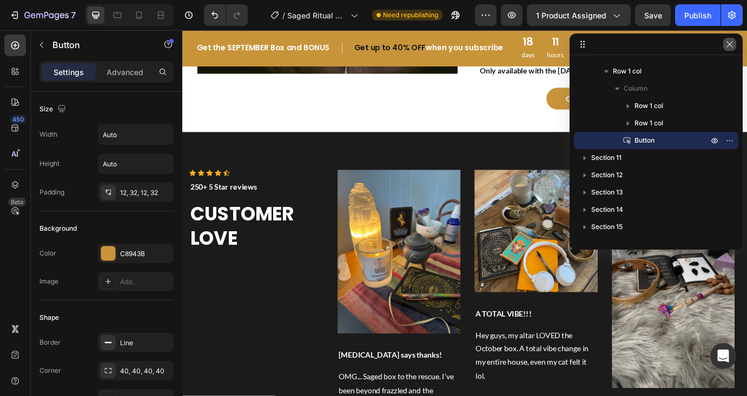
click at [731, 46] on icon "button" at bounding box center [729, 44] width 6 height 6
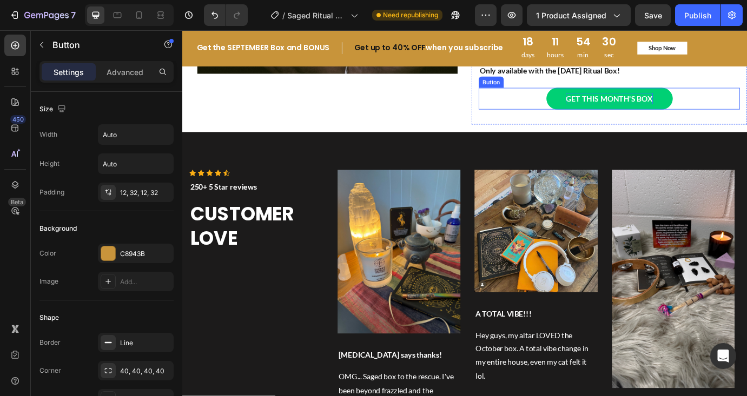
click at [694, 106] on p "GET THIS MONTH'S BOX" at bounding box center [673, 109] width 100 height 13
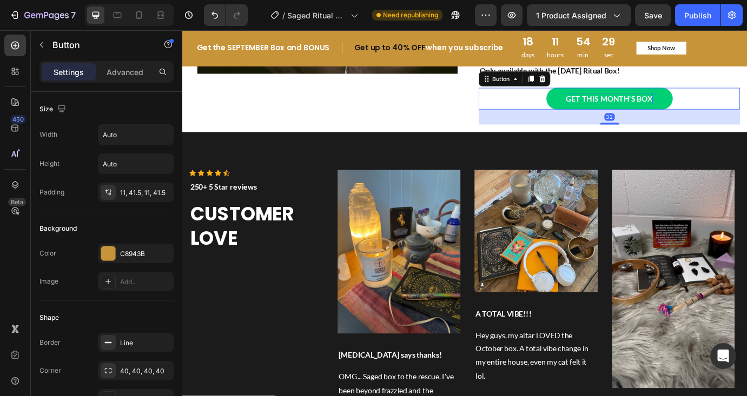
click at [662, 108] on p "GET THIS MONTH'S BOX" at bounding box center [673, 109] width 100 height 13
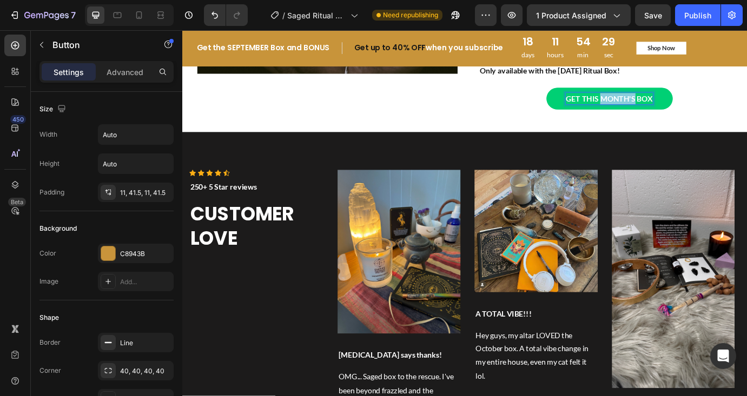
click at [662, 108] on p "GET THIS MONTH'S BOX" at bounding box center [673, 109] width 100 height 13
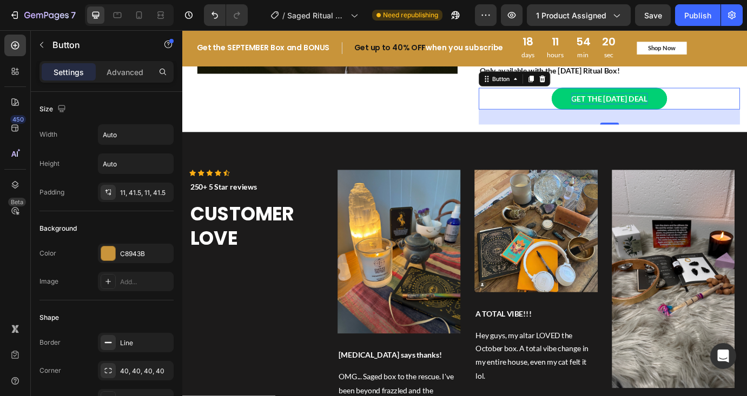
click at [746, 119] on div "GET THE [DATE] DEAL Button 32" at bounding box center [673, 109] width 300 height 25
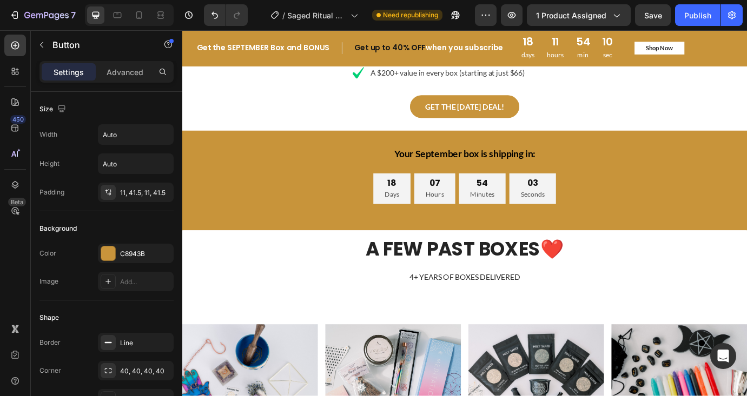
scroll to position [2419, 0]
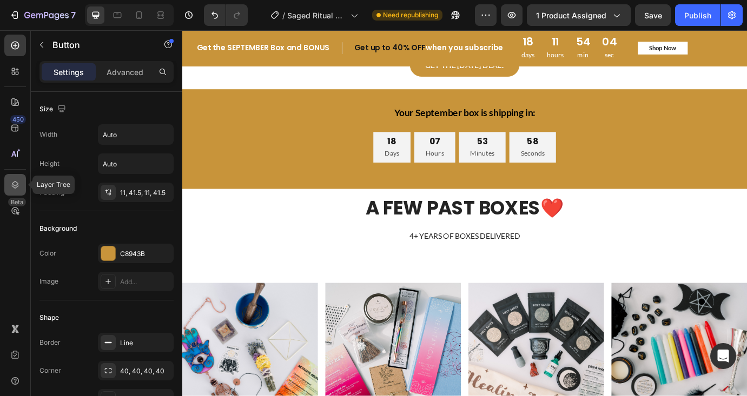
click at [16, 182] on icon at bounding box center [15, 185] width 7 height 8
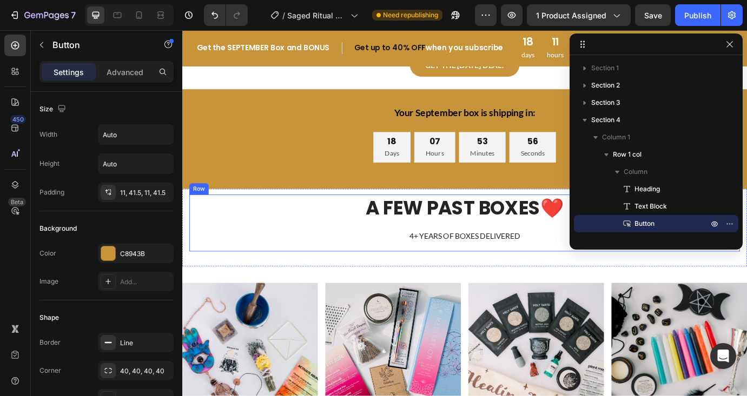
click at [357, 250] on div "A FEW PAST BOXES❤️ Heading 4+ YEARS OF BOXES DELIVERED Text block" at bounding box center [506, 251] width 633 height 65
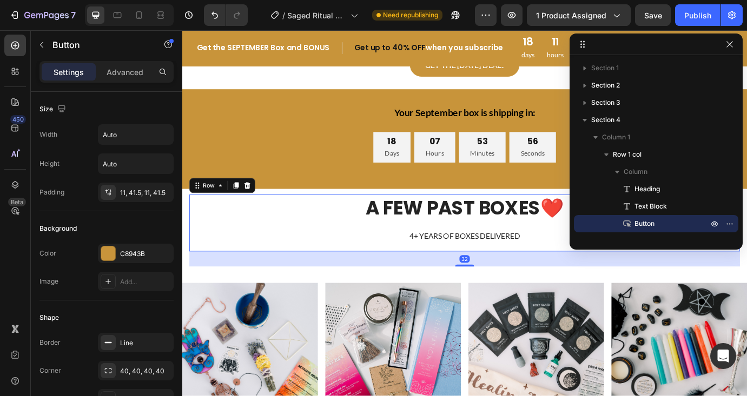
scroll to position [291, 0]
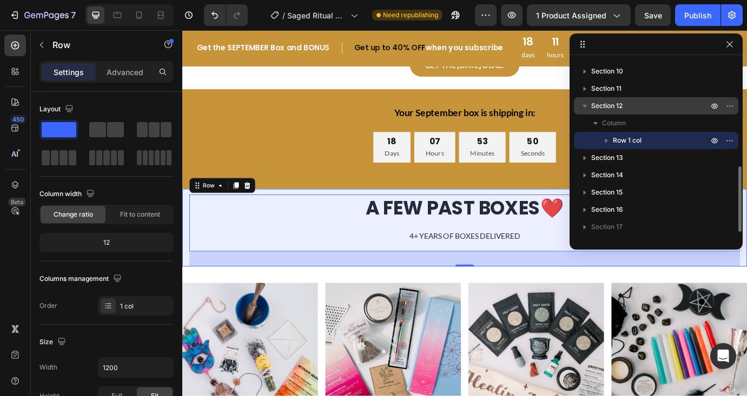
drag, startPoint x: 605, startPoint y: 104, endPoint x: 680, endPoint y: 111, distance: 74.5
click at [680, 111] on div "Section 12" at bounding box center [656, 105] width 156 height 17
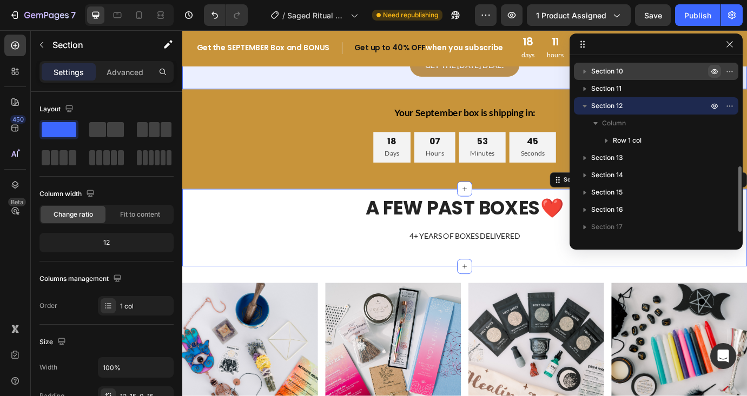
drag, startPoint x: 731, startPoint y: 105, endPoint x: 711, endPoint y: 67, distance: 43.1
click at [711, 67] on div "Section 1 Section 2 Section 3 Section 4 Column 1 Row 1 col Column Heading Text …" at bounding box center [655, 148] width 173 height 178
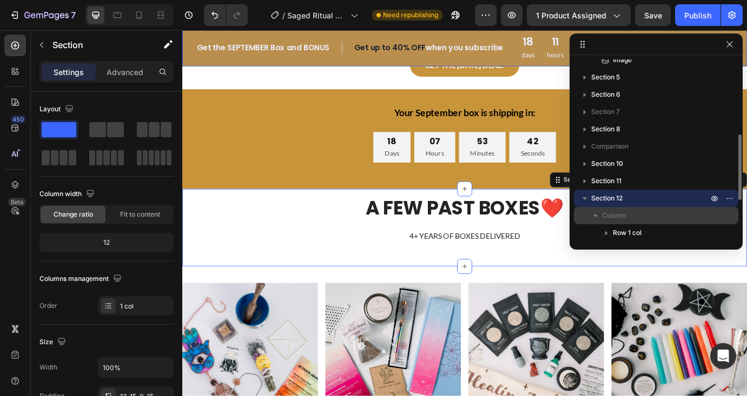
scroll to position [191, 0]
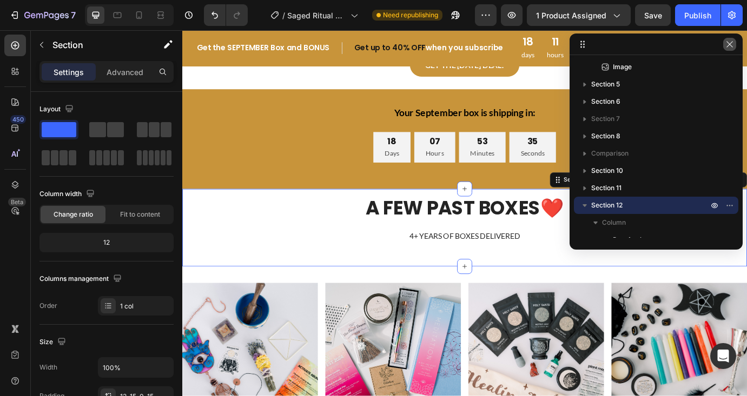
click at [731, 48] on icon "button" at bounding box center [729, 44] width 9 height 9
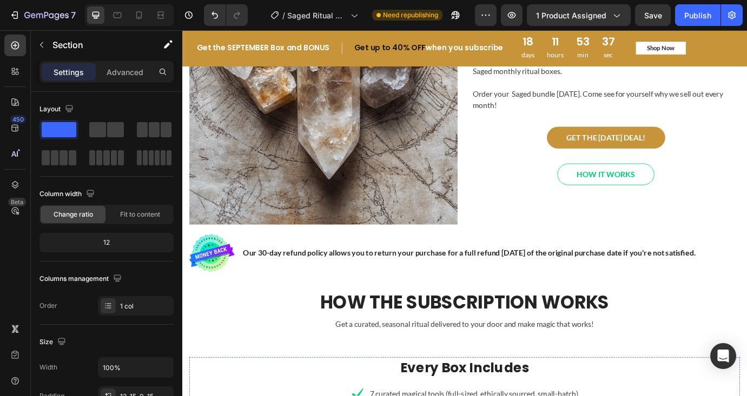
scroll to position [1822, 0]
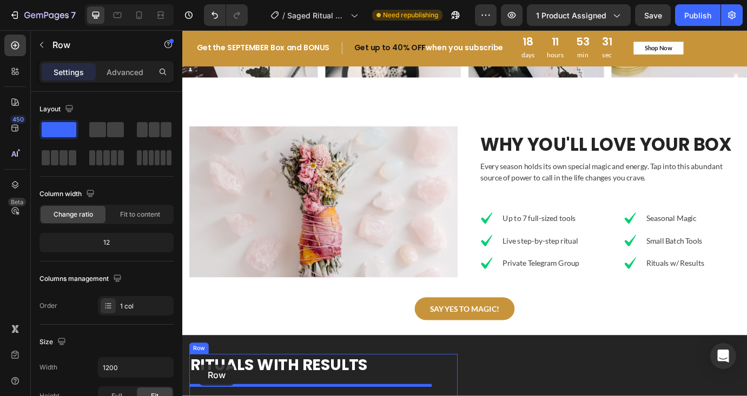
scroll to position [3006, 0]
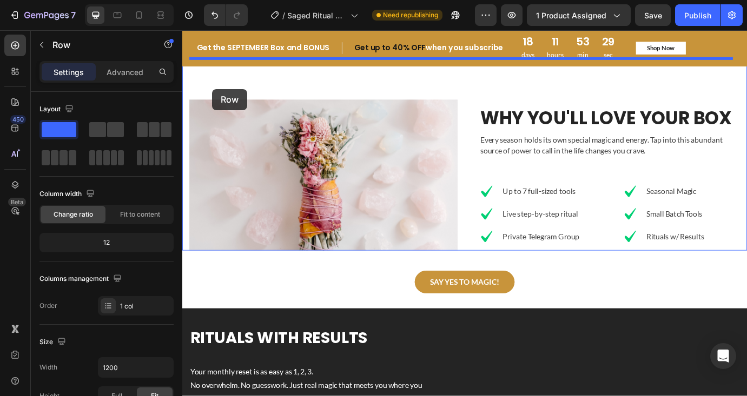
drag, startPoint x: 198, startPoint y: 360, endPoint x: 216, endPoint y: 98, distance: 262.8
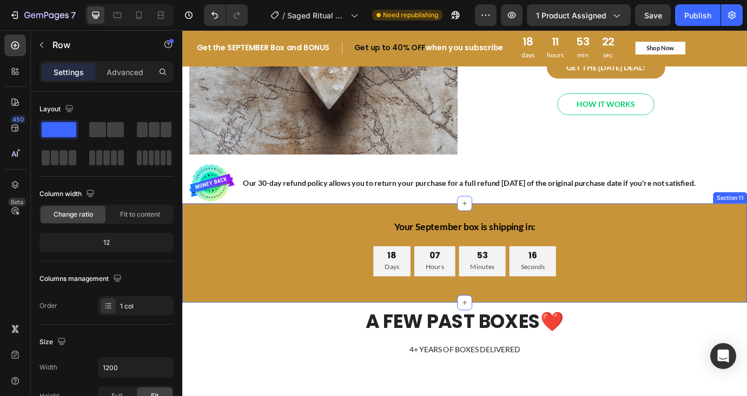
scroll to position [1967, 0]
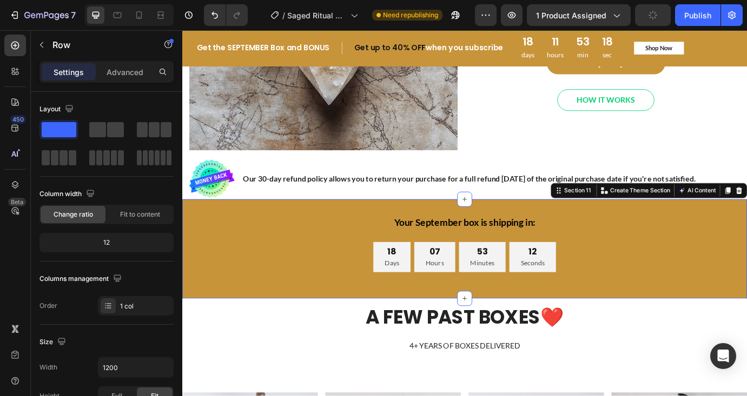
click at [746, 225] on div "Your September box is shipping in: Text Block 18 Days 07 Hours 53 Minutes 12 Se…" at bounding box center [506, 282] width 649 height 115
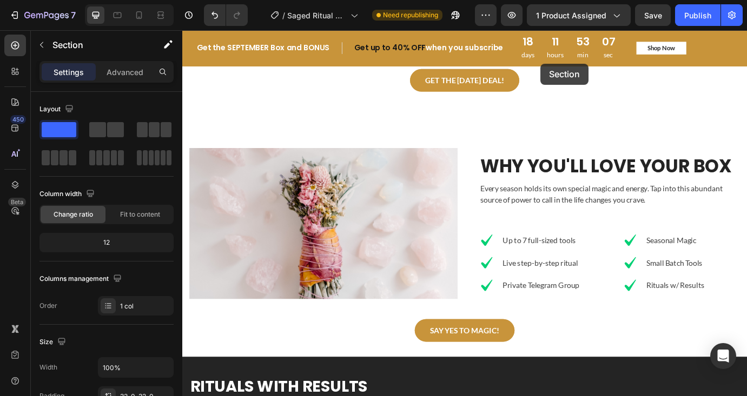
scroll to position [2934, 0]
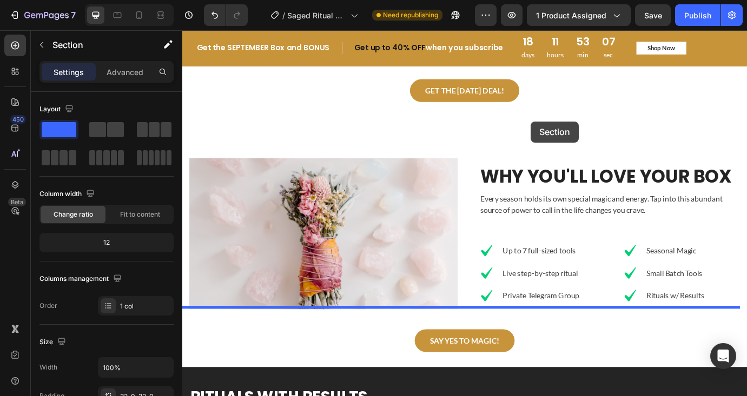
drag, startPoint x: 605, startPoint y: 211, endPoint x: 582, endPoint y: 135, distance: 79.5
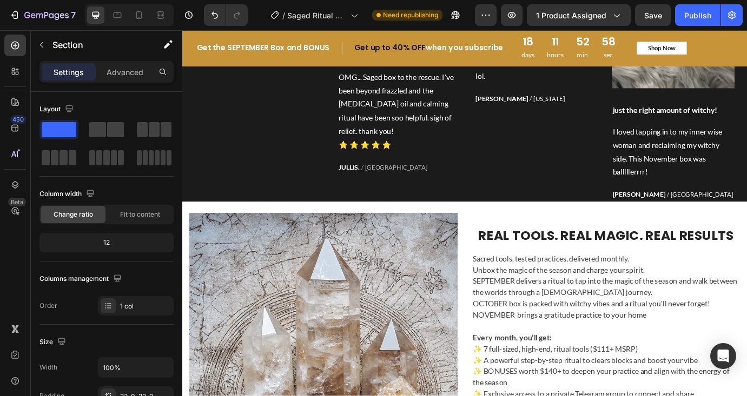
scroll to position [1434, 0]
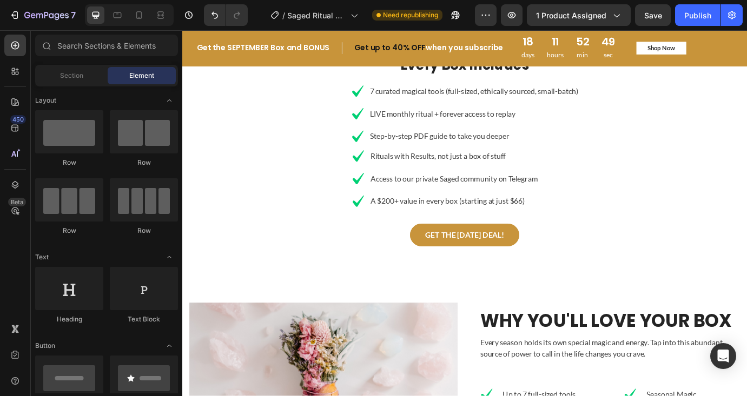
scroll to position [2087, 0]
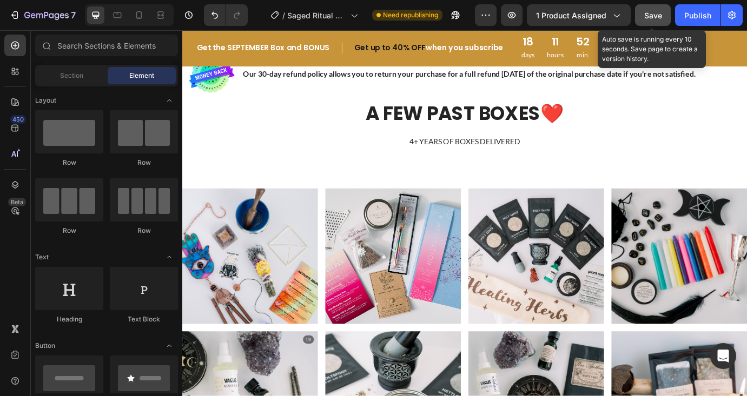
click at [650, 15] on span "Save" at bounding box center [653, 15] width 18 height 9
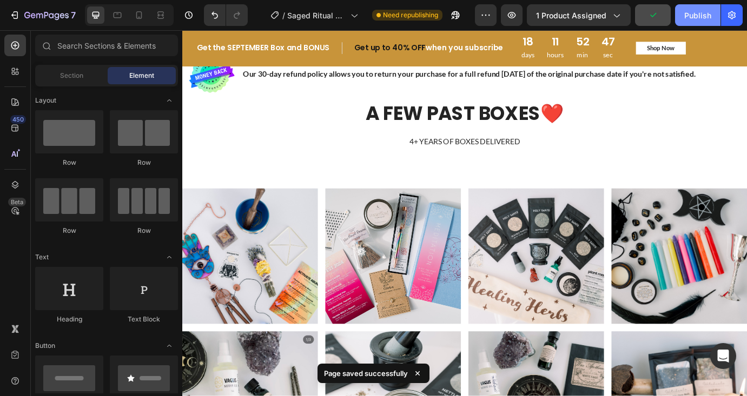
click at [691, 17] on div "Publish" at bounding box center [697, 15] width 27 height 11
click at [140, 18] on icon at bounding box center [139, 15] width 6 height 8
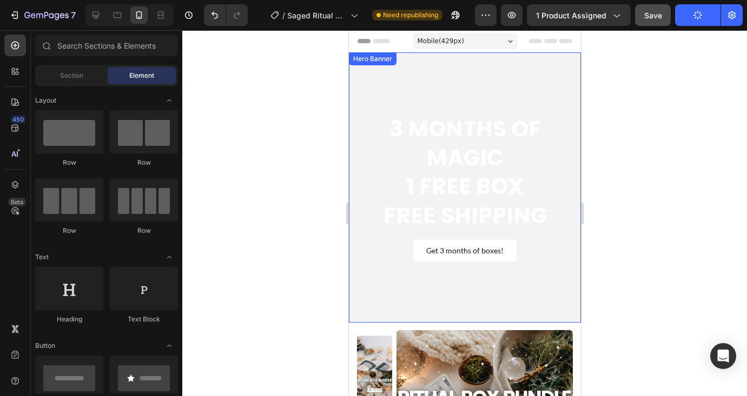
click at [456, 69] on video "Background Image" at bounding box center [464, 187] width 232 height 270
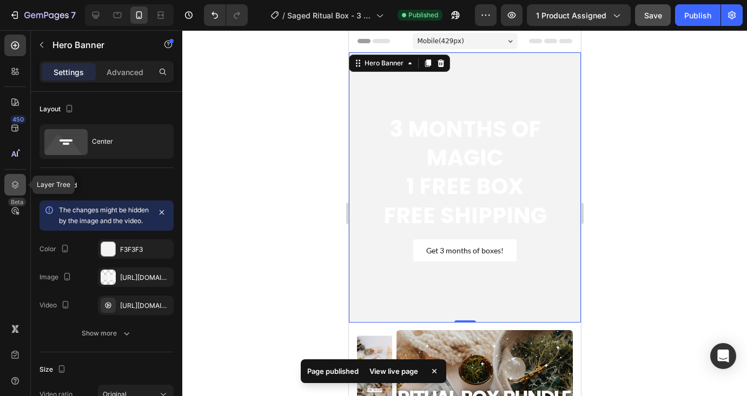
click at [17, 184] on icon at bounding box center [15, 185] width 7 height 8
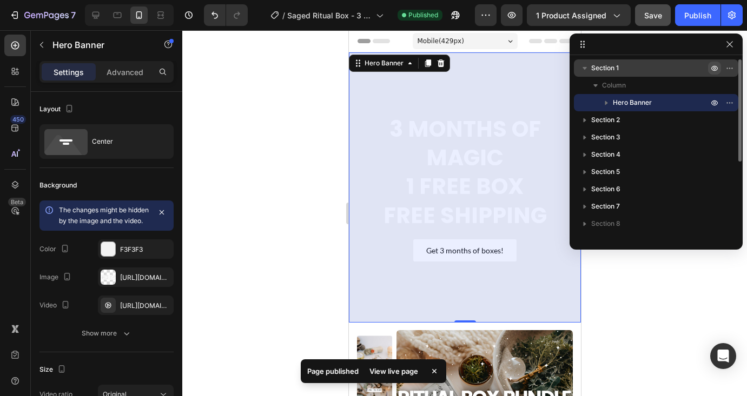
click at [713, 68] on icon "button" at bounding box center [714, 68] width 9 height 9
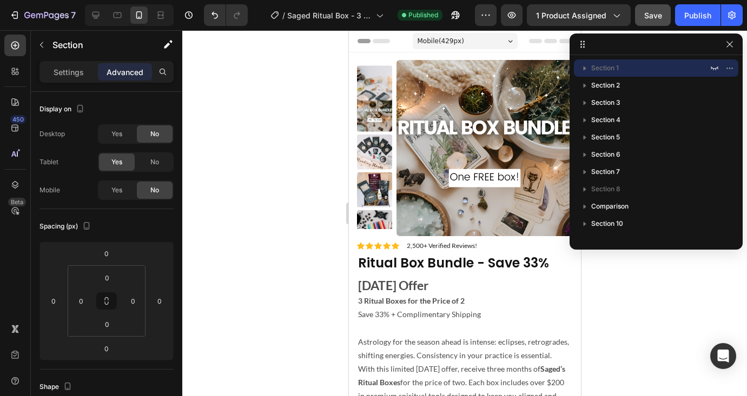
click at [635, 309] on div at bounding box center [464, 213] width 564 height 366
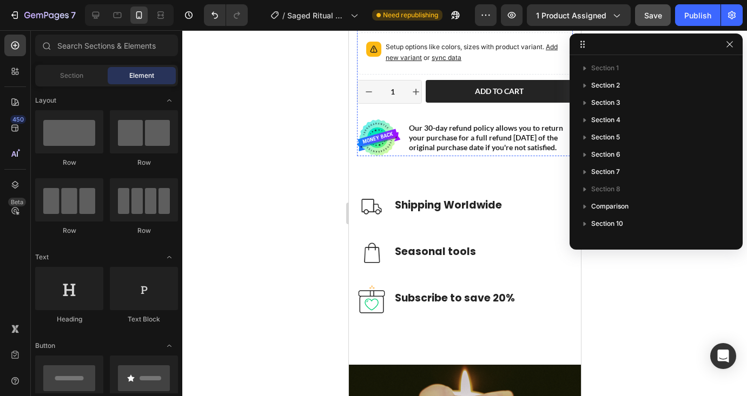
scroll to position [649, 0]
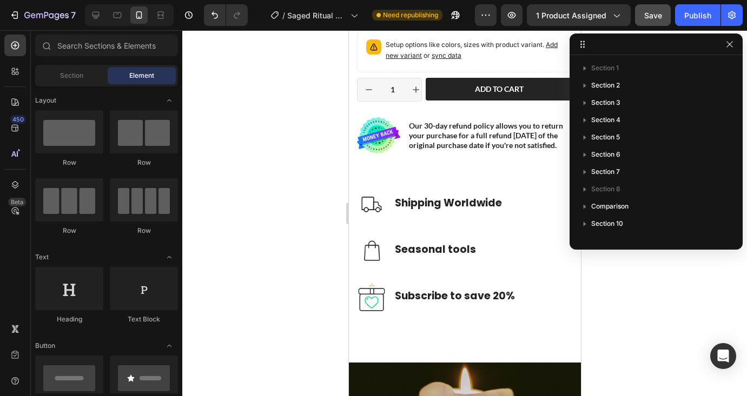
click at [731, 45] on icon "button" at bounding box center [729, 44] width 9 height 9
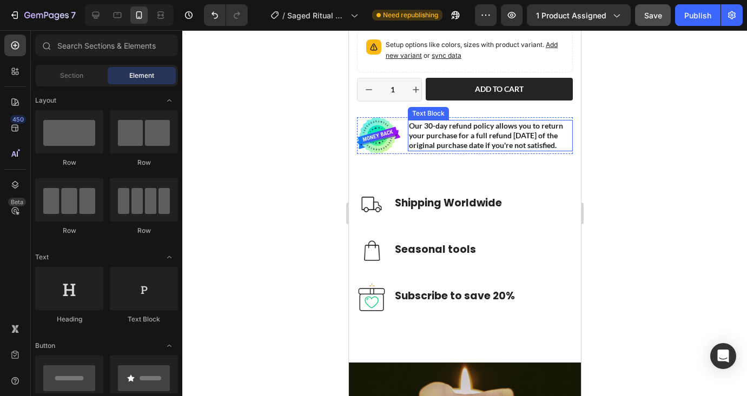
click at [451, 151] on p "Our 30-day refund policy allows you to return your purchase for a full refund […" at bounding box center [489, 136] width 163 height 30
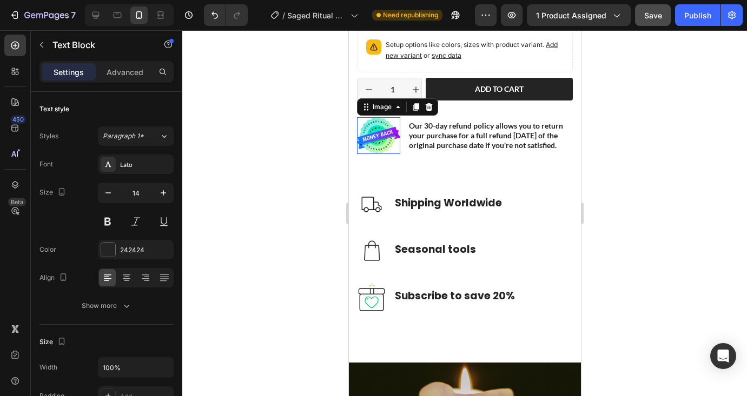
click at [363, 147] on img at bounding box center [377, 135] width 43 height 37
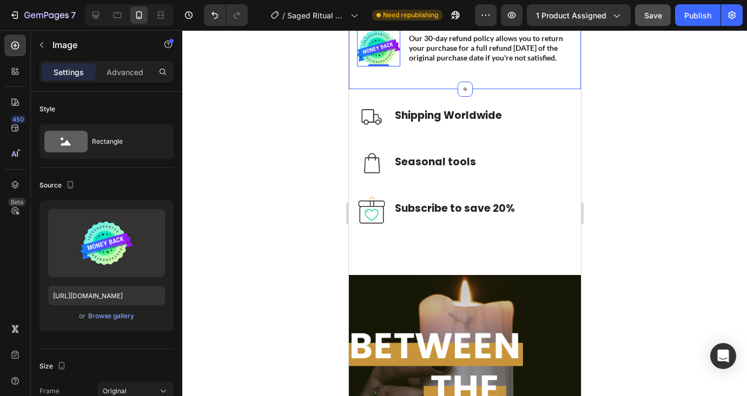
scroll to position [742, 0]
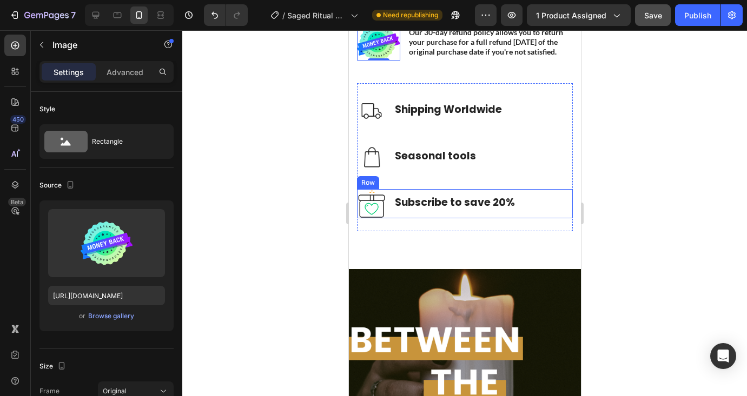
click at [531, 218] on div "Image Subscribe to save 20% Text block Row" at bounding box center [464, 203] width 216 height 29
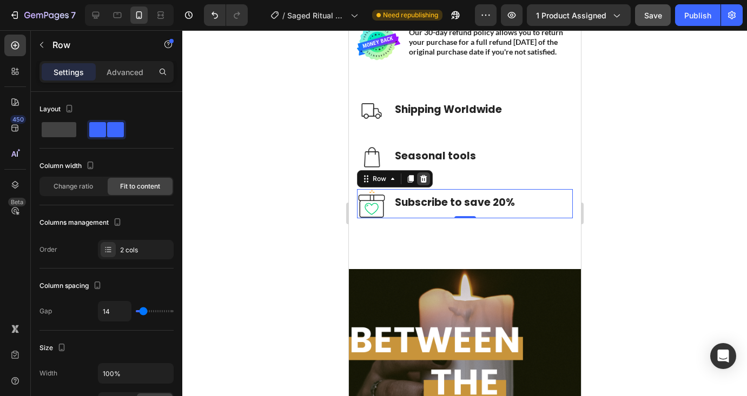
click at [422, 183] on icon at bounding box center [422, 179] width 9 height 9
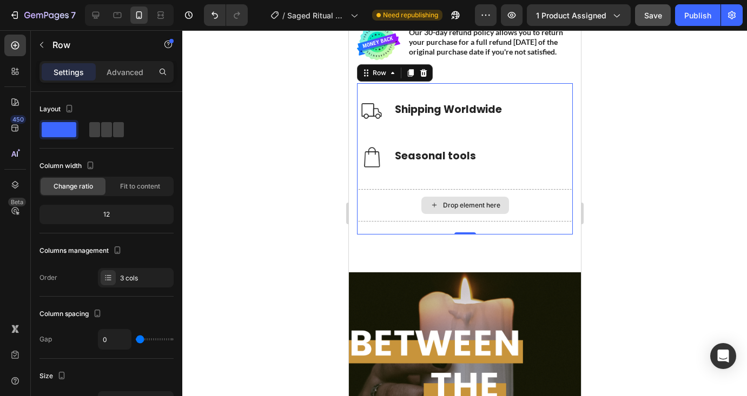
click at [386, 216] on div "Drop element here" at bounding box center [464, 205] width 216 height 32
click at [424, 82] on div "Row" at bounding box center [394, 72] width 76 height 17
click at [421, 77] on icon at bounding box center [422, 73] width 9 height 9
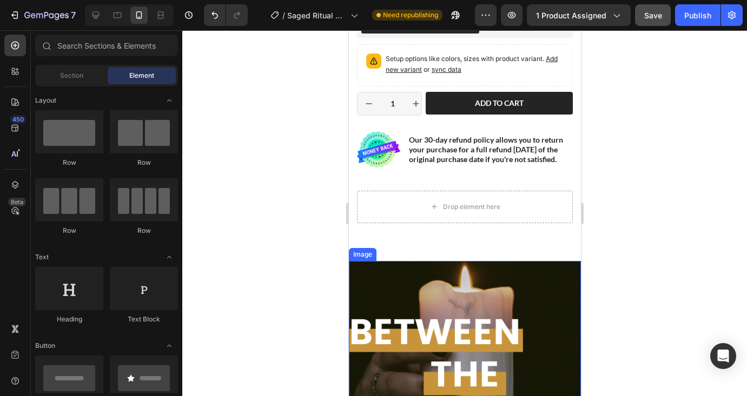
scroll to position [630, 0]
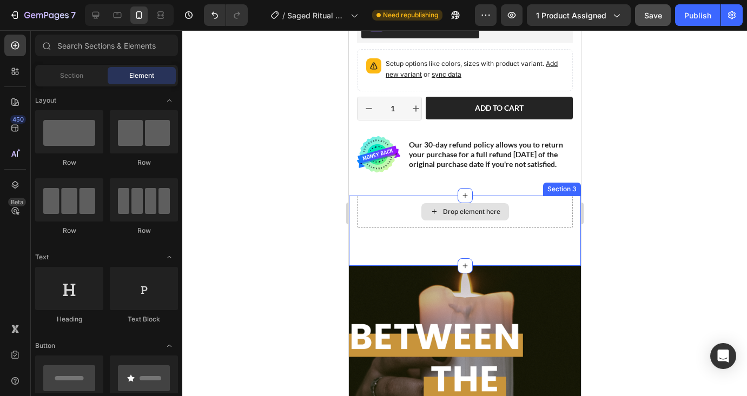
click at [529, 228] on div "Drop element here" at bounding box center [464, 212] width 216 height 32
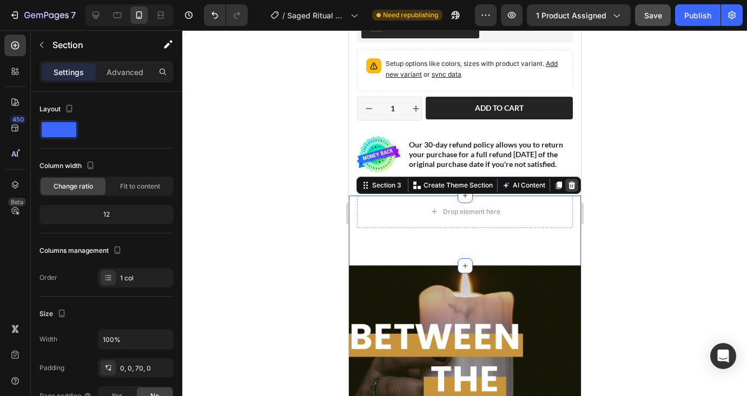
click at [568, 189] on icon at bounding box center [571, 186] width 7 height 8
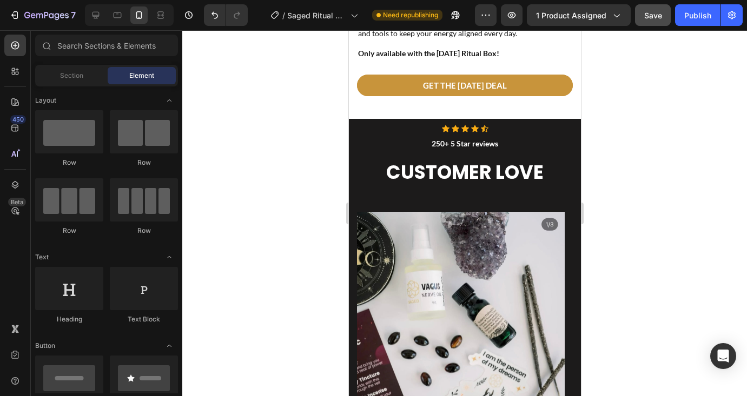
scroll to position [1392, 0]
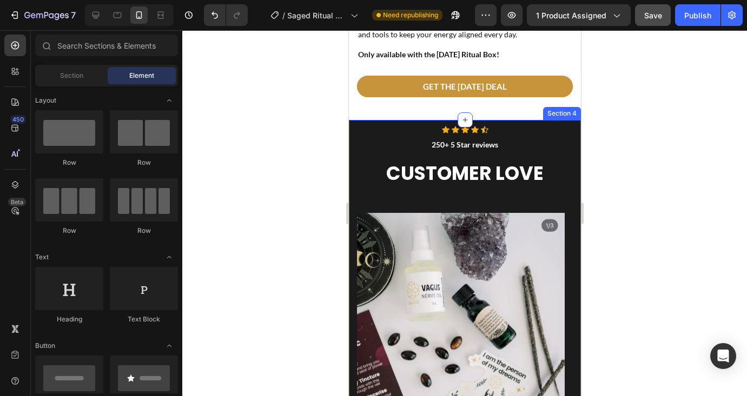
click at [551, 120] on div "Icon Icon Icon Icon Icon Icon List Hoz 250+ 5 Star reviews Text block CUSTOMER …" at bounding box center [464, 339] width 232 height 438
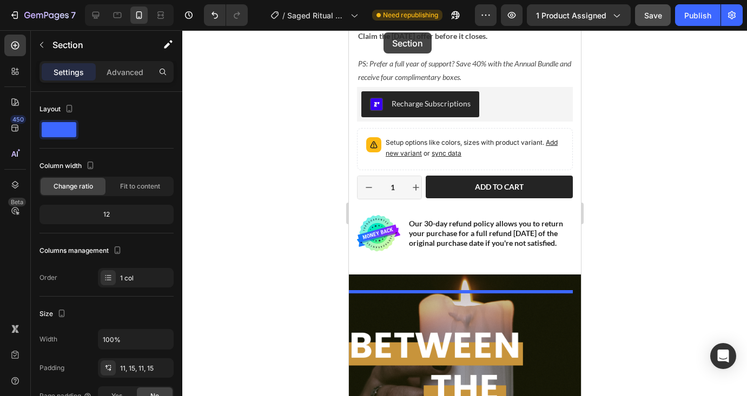
scroll to position [543, 0]
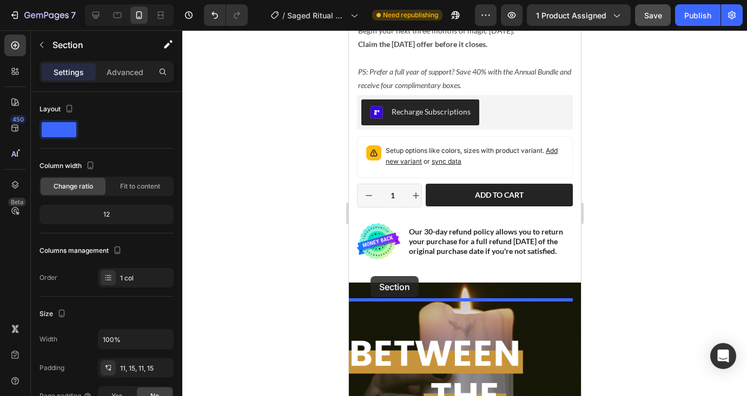
drag, startPoint x: 357, startPoint y: 99, endPoint x: 370, endPoint y: 276, distance: 177.8
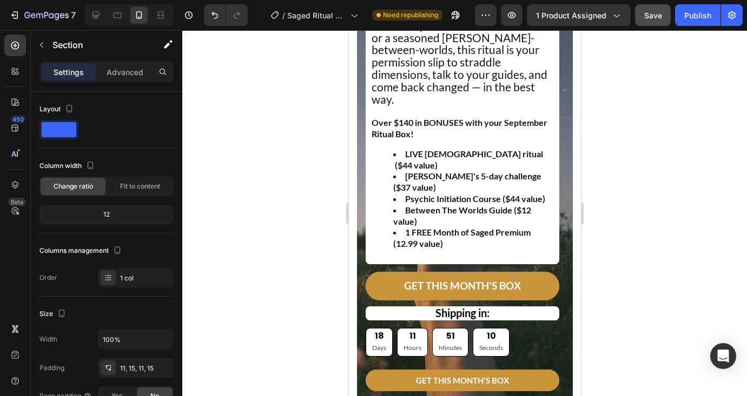
scroll to position [2836, 0]
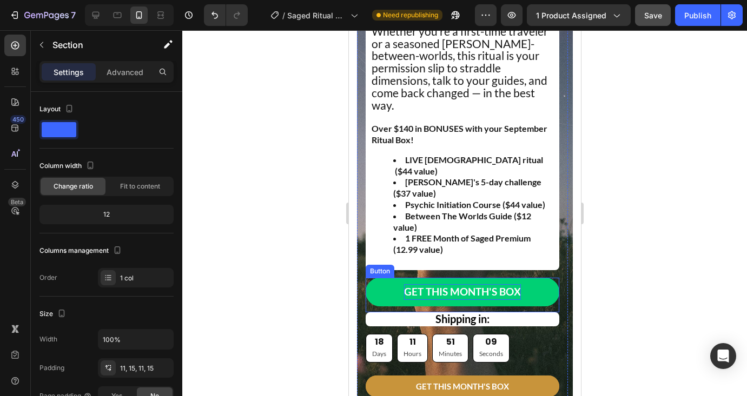
click at [453, 284] on p "GET THIS MONTH'S BOX" at bounding box center [461, 292] width 117 height 16
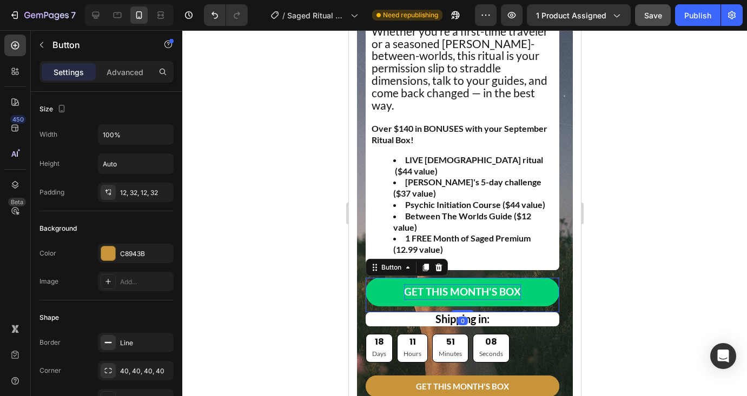
click at [463, 284] on p "GET THIS MONTH'S BOX" at bounding box center [461, 292] width 117 height 16
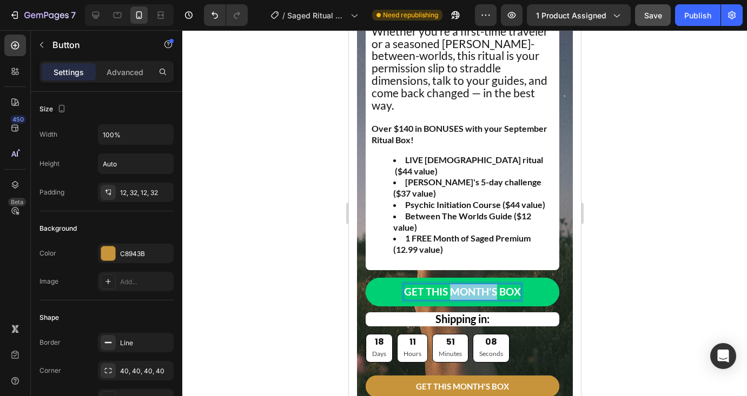
click at [463, 284] on p "GET THIS MONTH'S BOX" at bounding box center [461, 292] width 117 height 16
click at [460, 294] on p "GET THIS [DATE] DEAL BOX" at bounding box center [462, 292] width 130 height 16
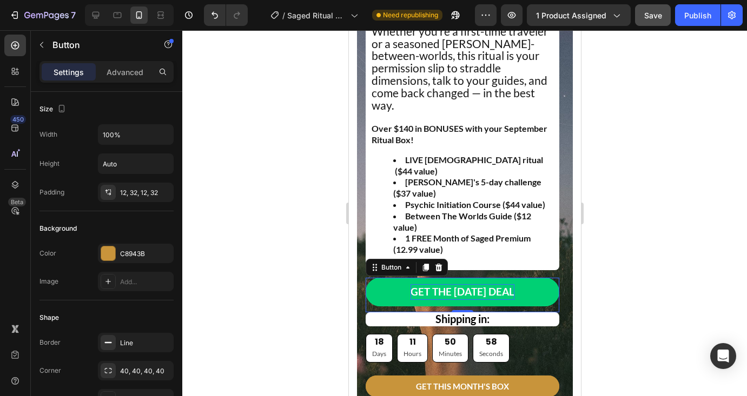
click at [604, 235] on div at bounding box center [464, 213] width 564 height 366
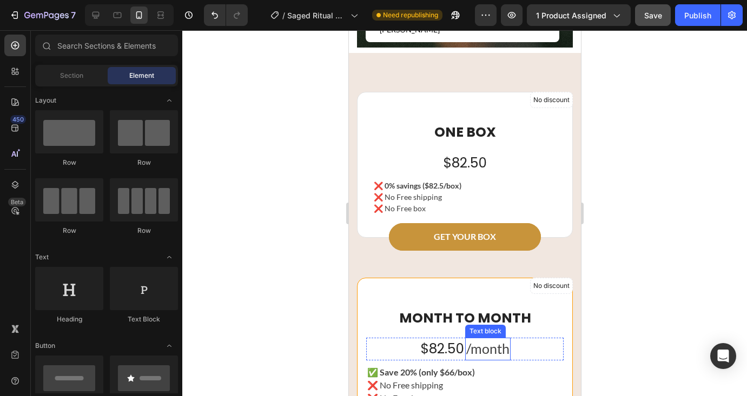
scroll to position [3089, 0]
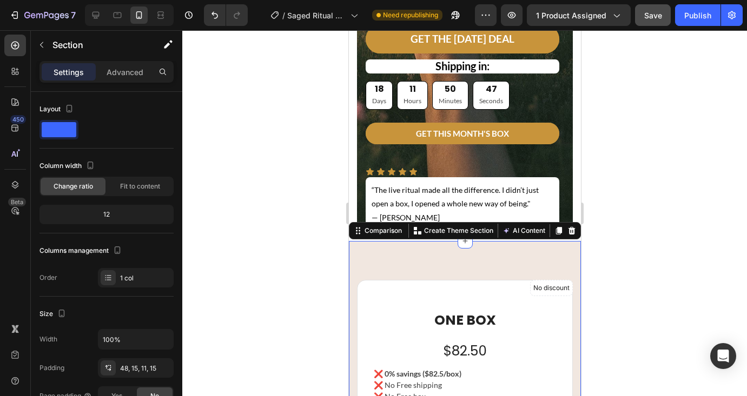
click at [568, 227] on icon at bounding box center [571, 231] width 7 height 8
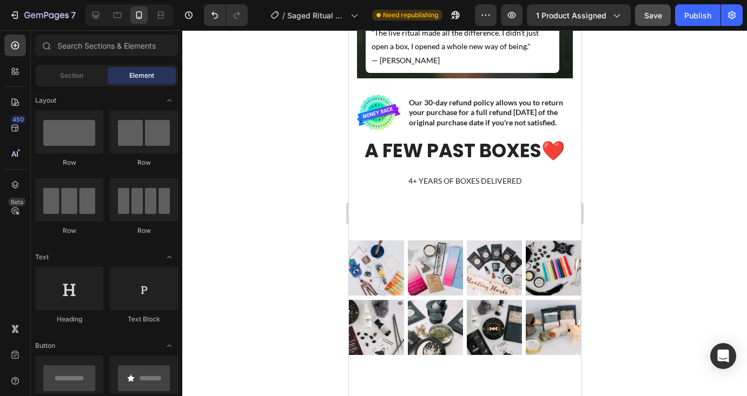
scroll to position [3138, 0]
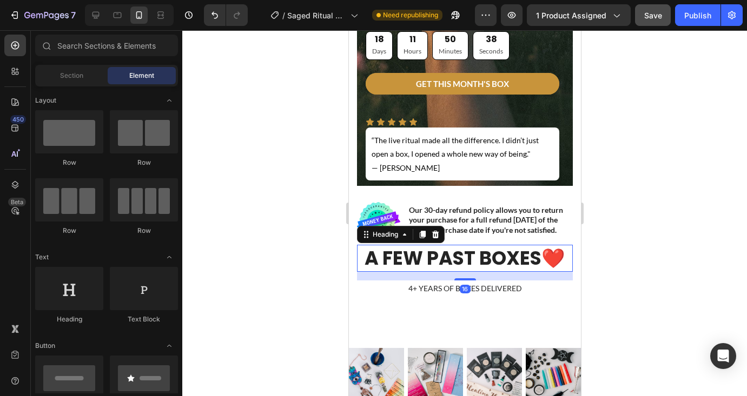
click at [509, 245] on h2 "A FEW PAST BOXES❤️" at bounding box center [464, 258] width 216 height 27
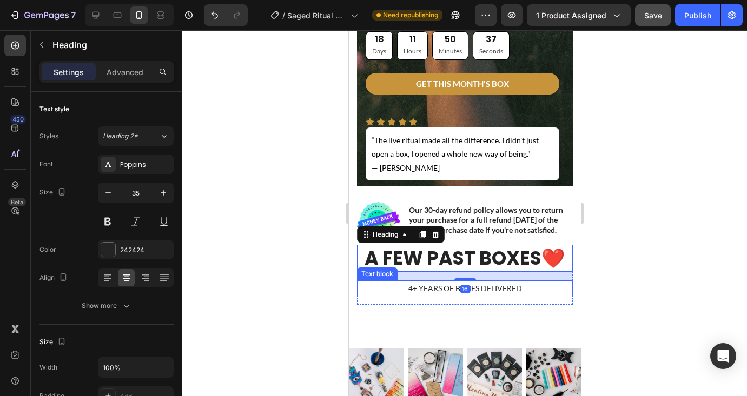
click at [372, 282] on p "4+ YEARS OF BOXES DELIVERED" at bounding box center [464, 289] width 214 height 14
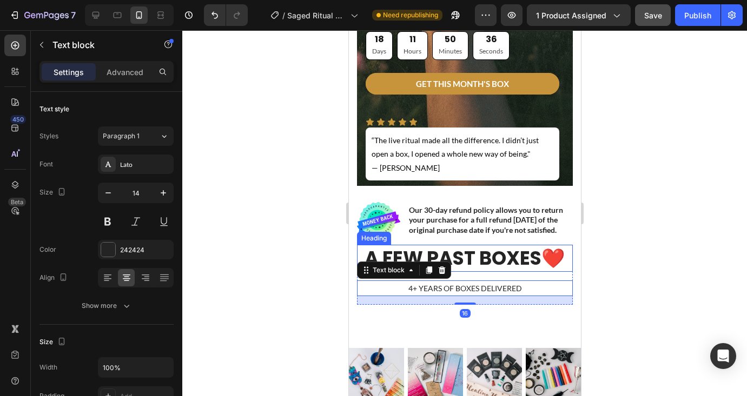
click at [384, 245] on h2 "A FEW PAST BOXES❤️" at bounding box center [464, 258] width 216 height 27
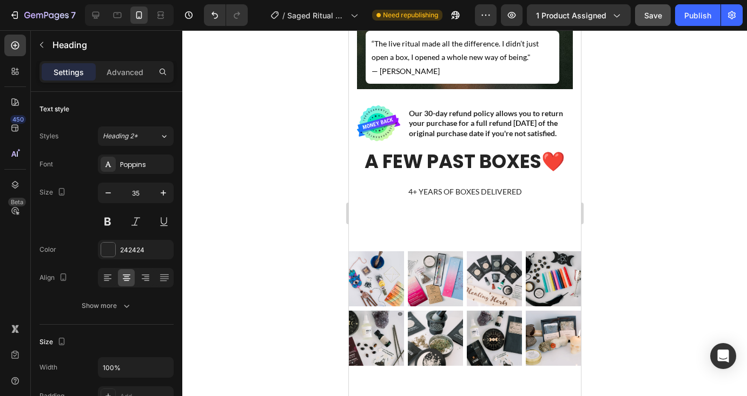
scroll to position [3343, 0]
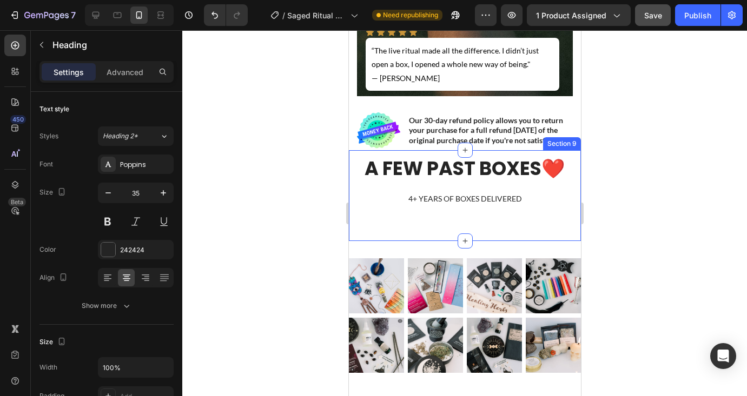
click at [478, 219] on div "A FEW PAST BOXES❤️ Heading 4+ YEARS OF BOXES DELIVERED Text block Row Section 9" at bounding box center [464, 195] width 232 height 91
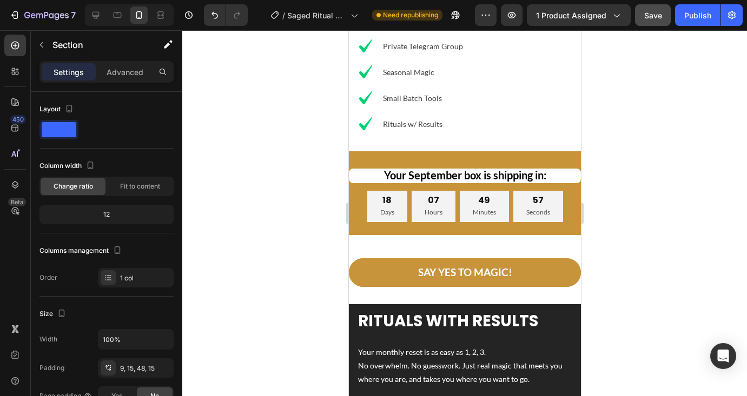
scroll to position [4397, 0]
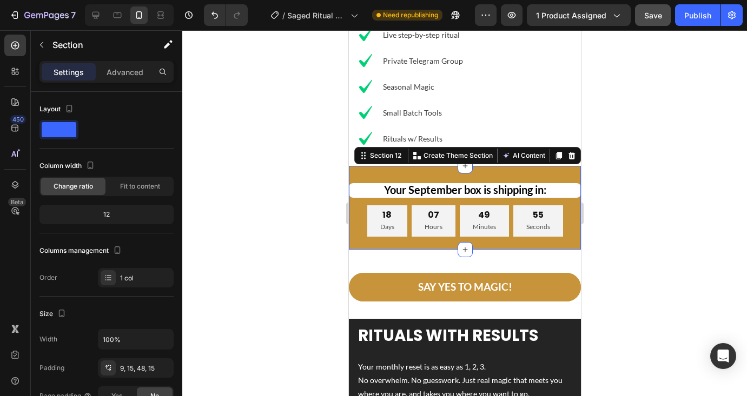
click at [494, 166] on div "Your September box is shipping in: Text Block 18 Days 07 Hours 49 Minutes 55 Se…" at bounding box center [464, 208] width 232 height 84
click at [17, 185] on icon at bounding box center [15, 184] width 11 height 11
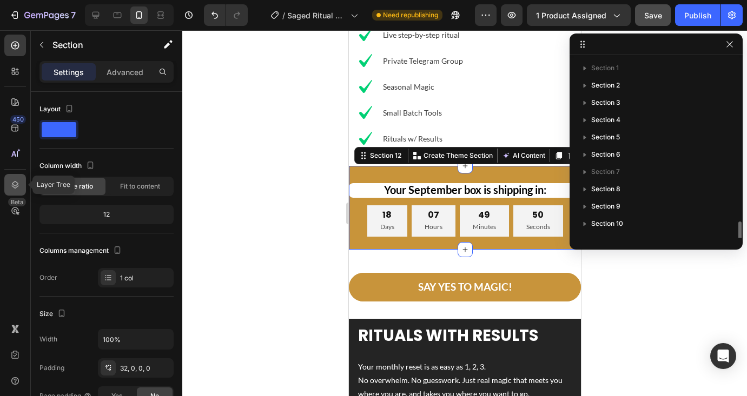
scroll to position [98, 0]
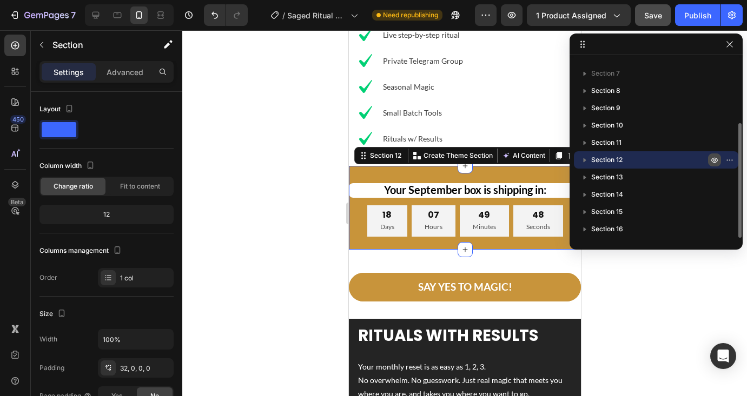
click at [713, 159] on icon "button" at bounding box center [714, 160] width 9 height 9
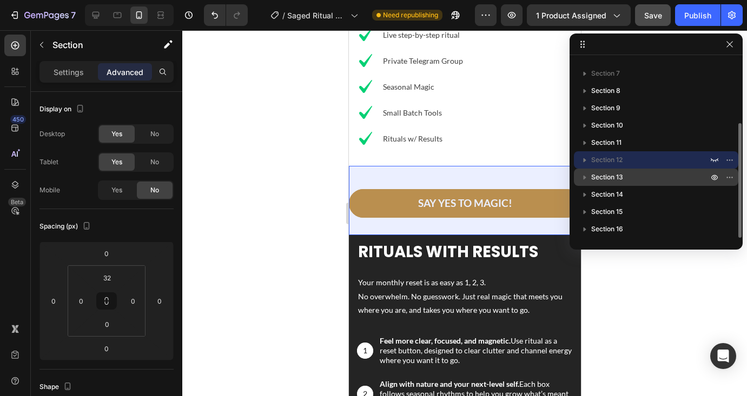
click at [605, 177] on span "Section 13" at bounding box center [607, 177] width 32 height 11
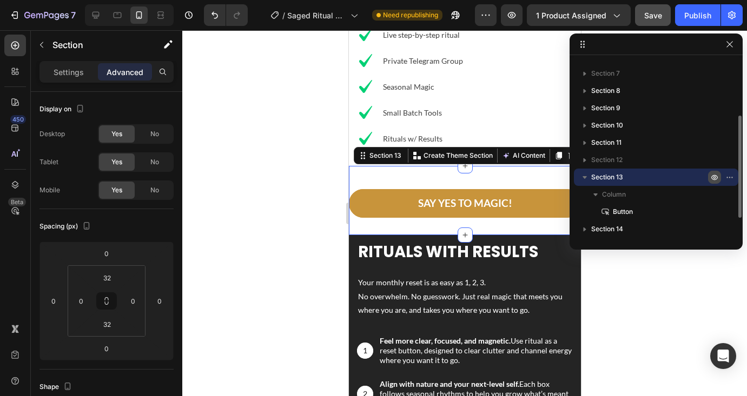
click at [713, 178] on icon "button" at bounding box center [714, 177] width 9 height 9
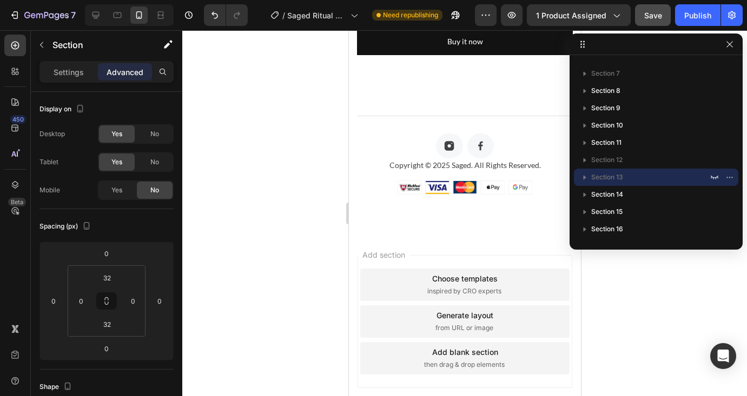
scroll to position [6161, 0]
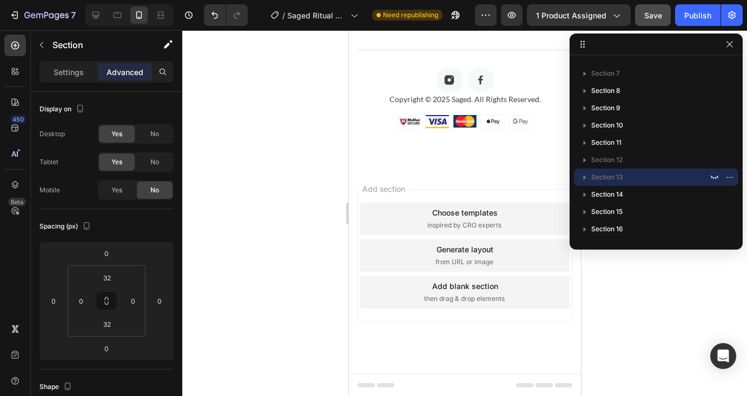
click at [730, 43] on icon "button" at bounding box center [729, 44] width 6 height 6
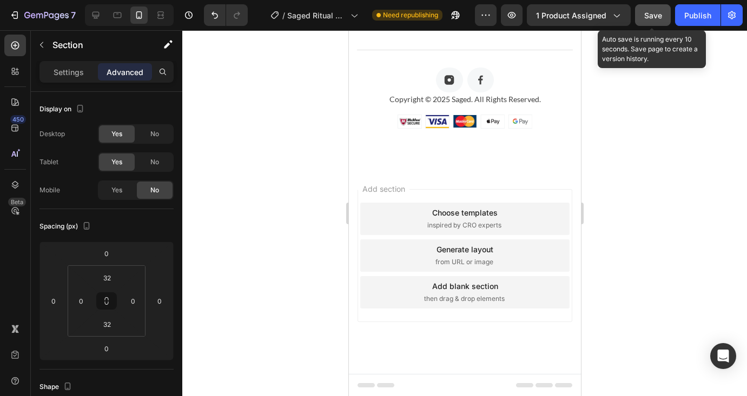
click at [655, 18] on span "Save" at bounding box center [653, 15] width 18 height 9
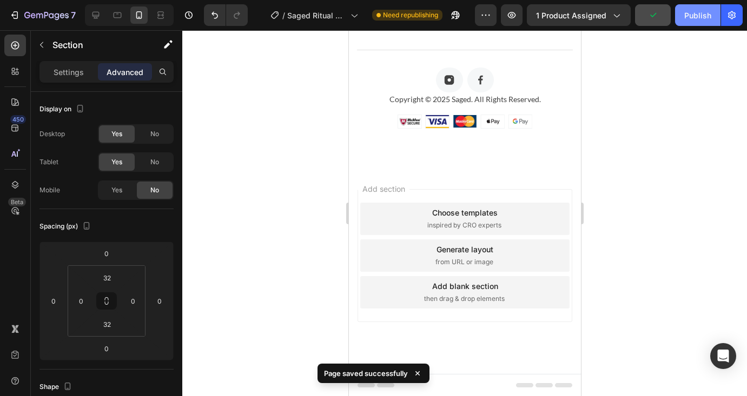
click at [694, 16] on div "Publish" at bounding box center [697, 15] width 27 height 11
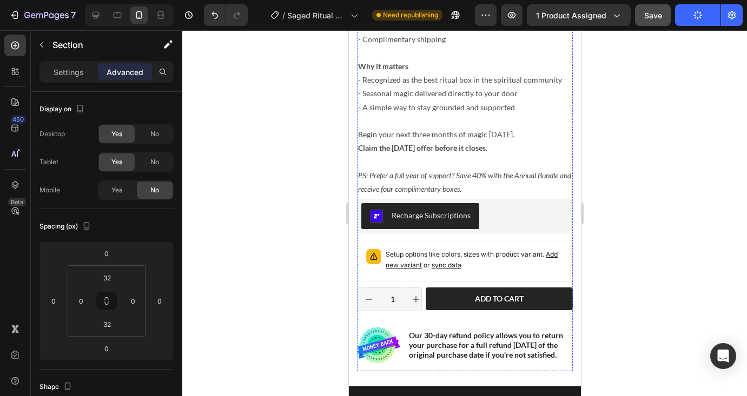
scroll to position [436, 0]
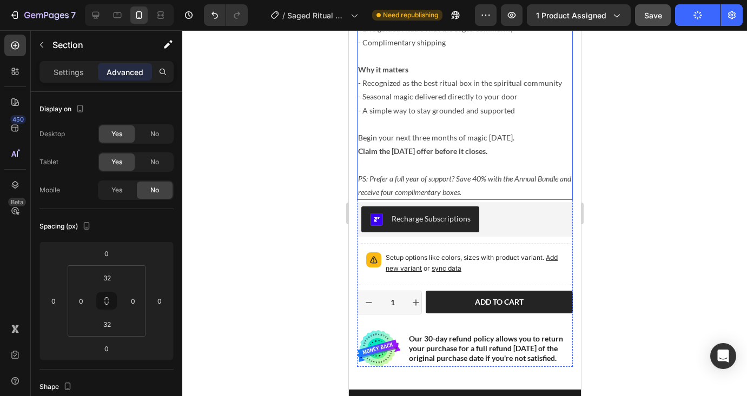
click at [378, 117] on p "- A simple way to stay grounded and supported" at bounding box center [464, 111] width 214 height 14
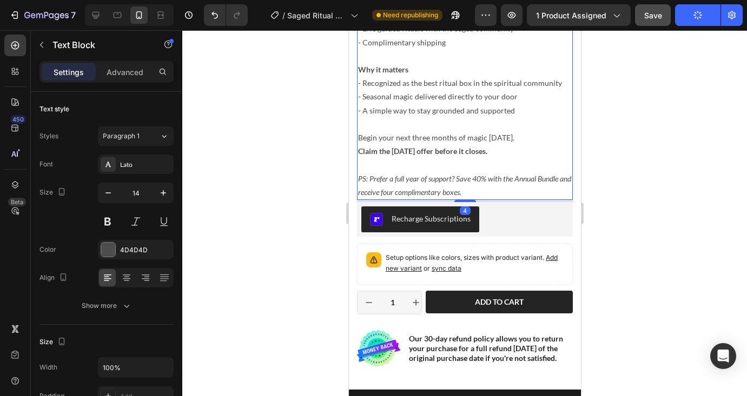
click at [378, 117] on p "- A simple way to stay grounded and supported" at bounding box center [464, 111] width 214 height 14
click at [409, 131] on p "Rich Text Editor. Editing area: main" at bounding box center [464, 124] width 214 height 14
click at [380, 117] on p "- A simple way to stay grounded and supported" at bounding box center [464, 111] width 214 height 14
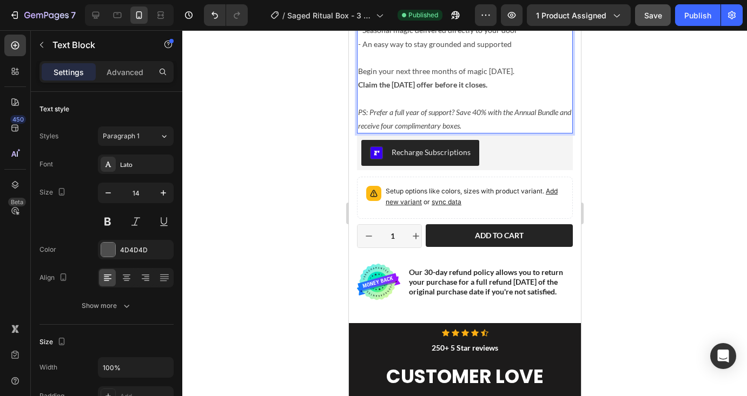
scroll to position [500, 0]
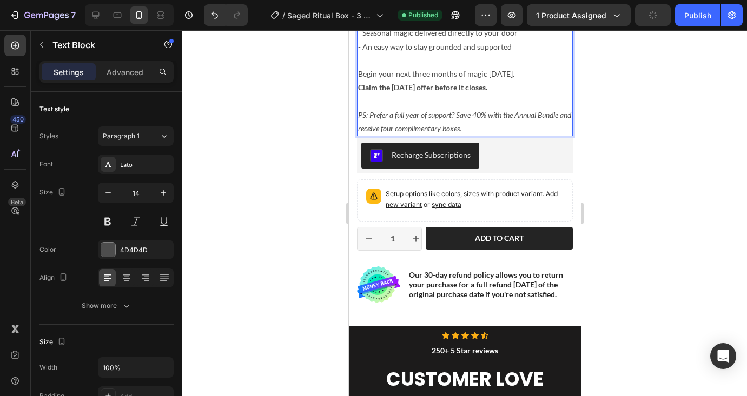
click at [481, 135] on p "PS: Prefer a full year of support? Save 40% with the Annual Bundle and receive …" at bounding box center [464, 121] width 214 height 27
click at [460, 127] on icon "PS: Prefer a full year of support? Save 40% with the Annual Bundle and receive …" at bounding box center [463, 121] width 213 height 23
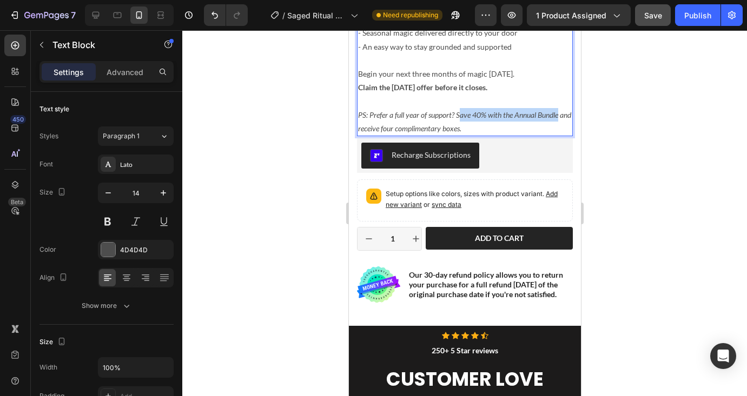
drag, startPoint x: 458, startPoint y: 127, endPoint x: 558, endPoint y: 129, distance: 99.5
click at [558, 129] on icon "PS: Prefer a full year of support? Save 40% with the Annual Bundle and receive …" at bounding box center [463, 121] width 213 height 23
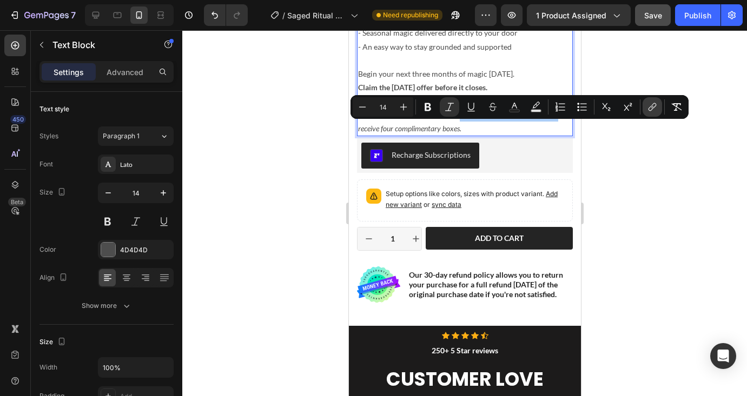
click at [653, 107] on icon "Editor contextual toolbar" at bounding box center [652, 107] width 11 height 11
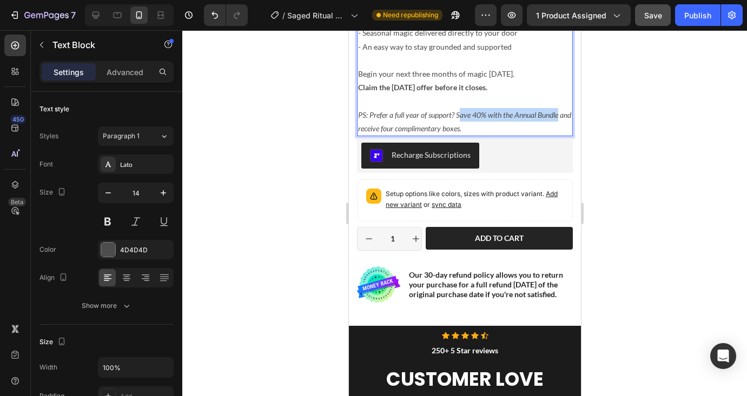
click at [457, 128] on icon "PS: Prefer a full year of support? Save 40% with the Annual Bundle and receive …" at bounding box center [463, 121] width 213 height 23
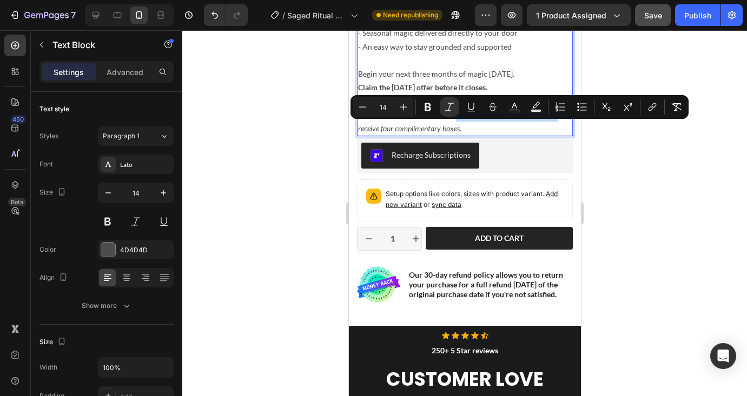
drag, startPoint x: 457, startPoint y: 129, endPoint x: 560, endPoint y: 127, distance: 102.7
click at [560, 127] on p "PS: Prefer a full year of support? Save 40% with the Annual Bundle and receive …" at bounding box center [464, 121] width 214 height 27
click at [654, 108] on icon "Editor contextual toolbar" at bounding box center [652, 107] width 11 height 11
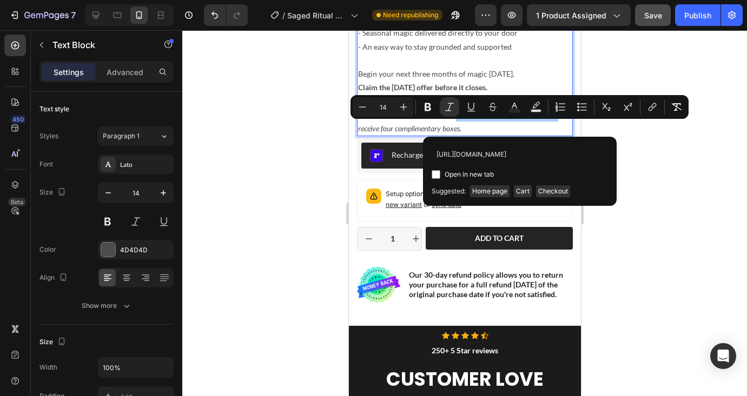
scroll to position [0, 172]
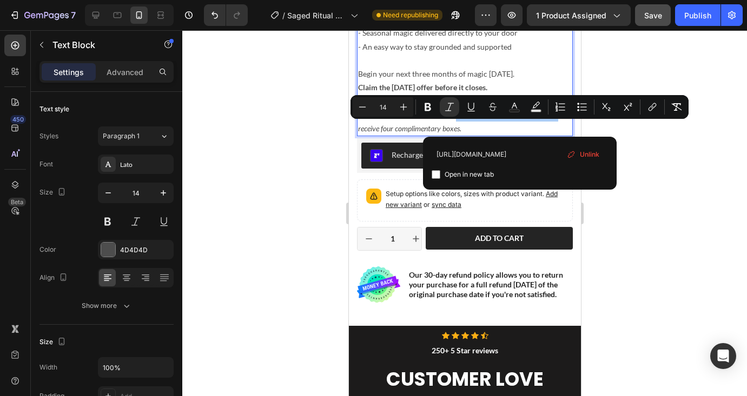
type input "[URL][DOMAIN_NAME]"
click at [432, 176] on input "Editor contextual toolbar" at bounding box center [435, 174] width 9 height 9
checkbox input "true"
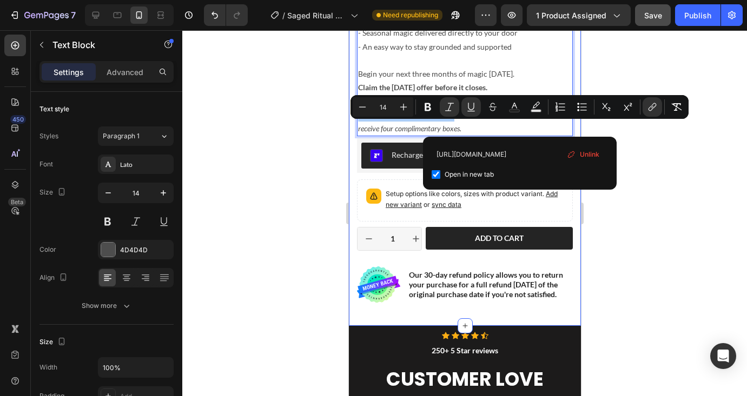
click at [331, 147] on div at bounding box center [464, 213] width 564 height 366
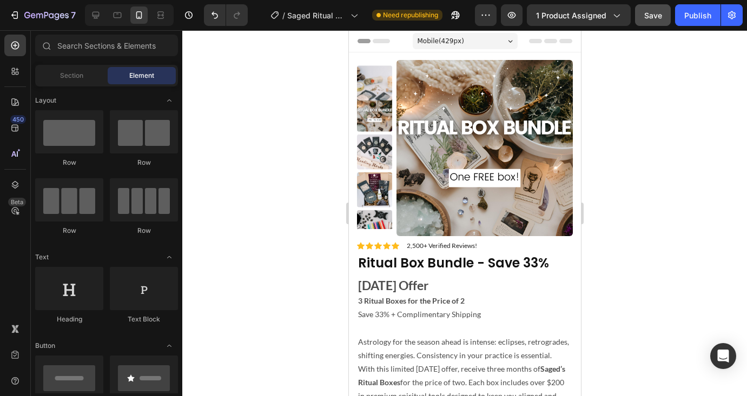
click at [664, 25] on button "Save" at bounding box center [653, 15] width 36 height 22
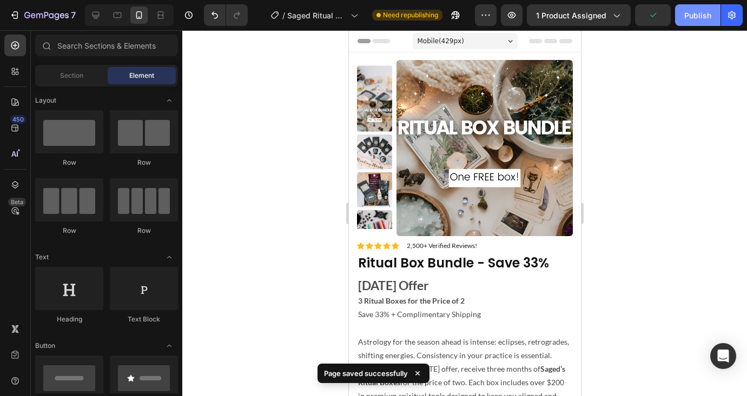
click at [703, 16] on div "Publish" at bounding box center [697, 15] width 27 height 11
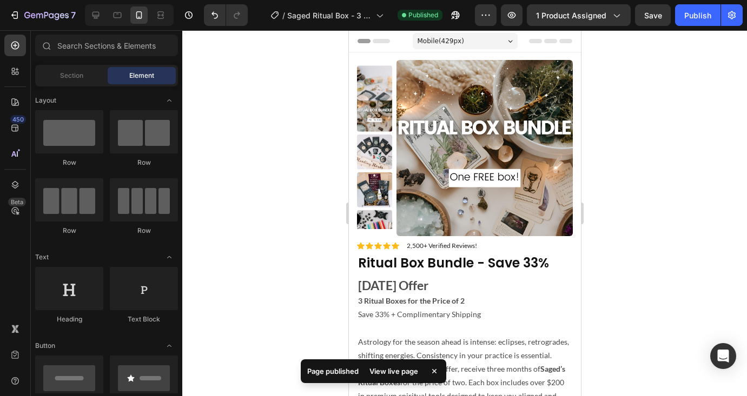
click at [397, 376] on div "View live page" at bounding box center [394, 371] width 62 height 15
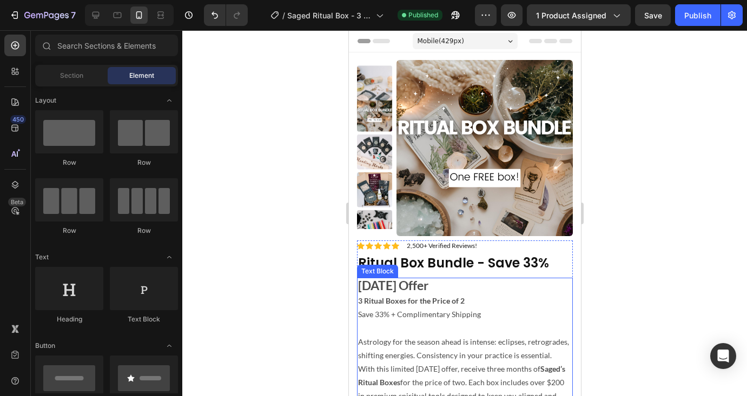
click at [423, 356] on p "Astrology for the season ahead is intense: eclipses, retrogrades, shifting ener…" at bounding box center [464, 348] width 214 height 27
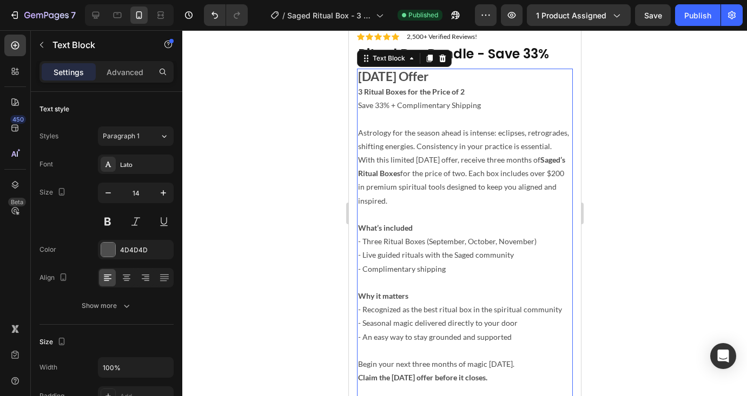
scroll to position [212, 0]
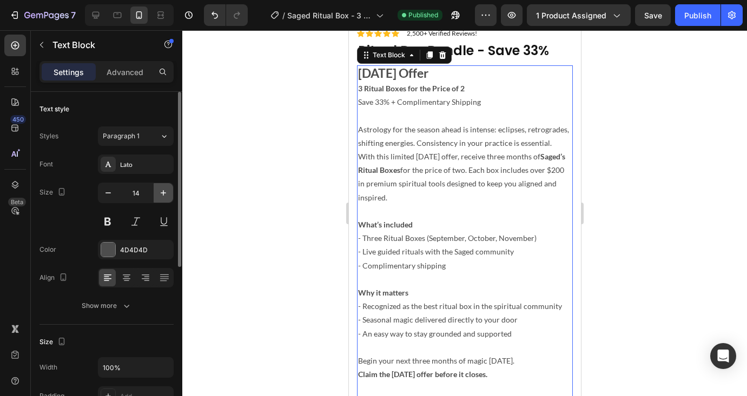
click at [162, 190] on icon "button" at bounding box center [163, 193] width 11 height 11
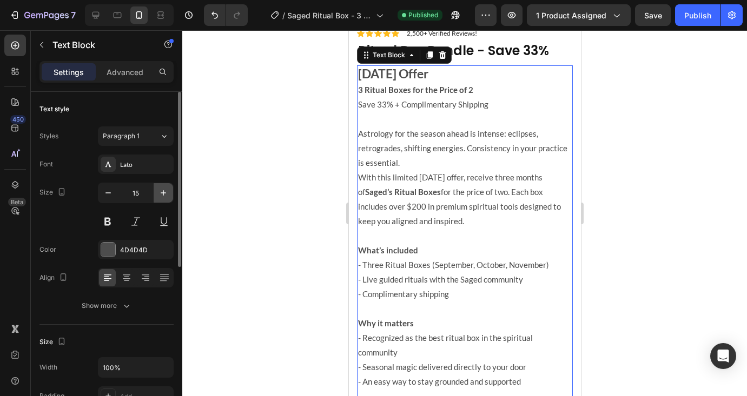
click at [162, 190] on icon "button" at bounding box center [163, 193] width 11 height 11
type input "16"
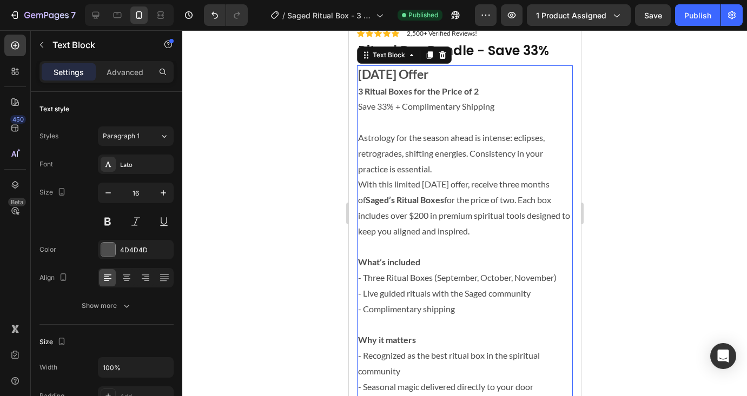
click at [651, 239] on div at bounding box center [464, 213] width 564 height 366
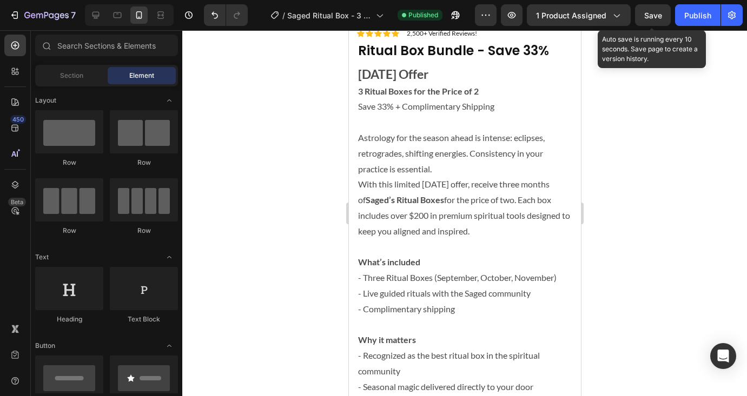
click at [660, 12] on span "Save" at bounding box center [653, 15] width 18 height 9
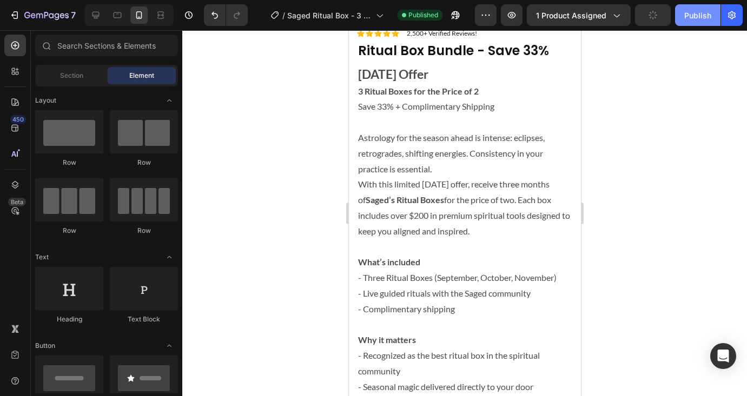
click at [692, 14] on div "Publish" at bounding box center [697, 15] width 27 height 11
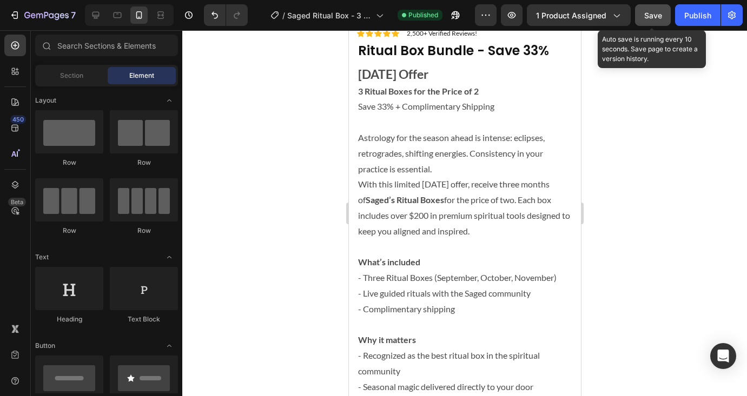
click at [668, 11] on button "Save" at bounding box center [653, 15] width 36 height 22
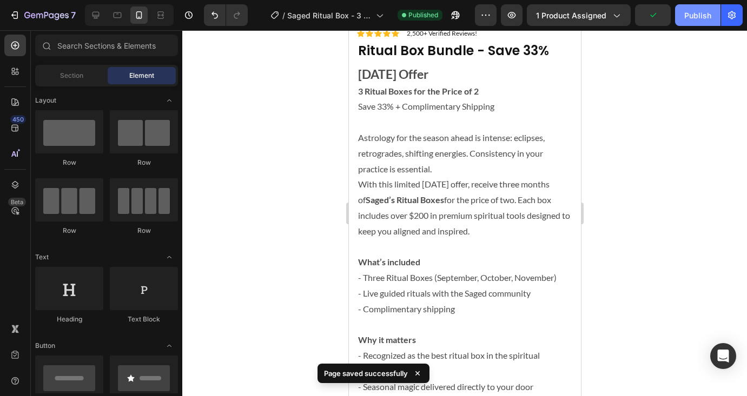
click at [695, 18] on div "Publish" at bounding box center [697, 15] width 27 height 11
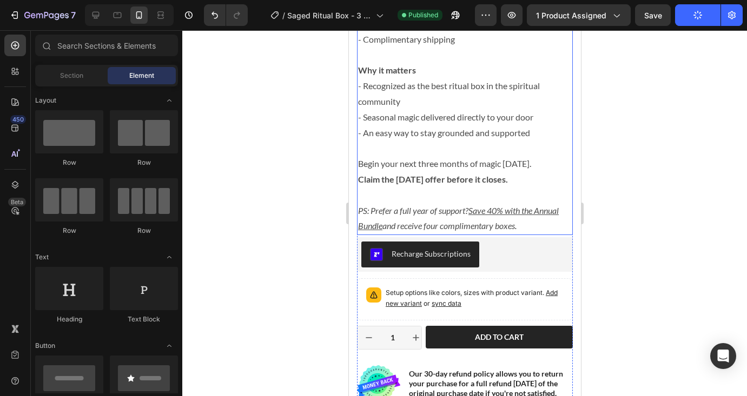
scroll to position [484, 0]
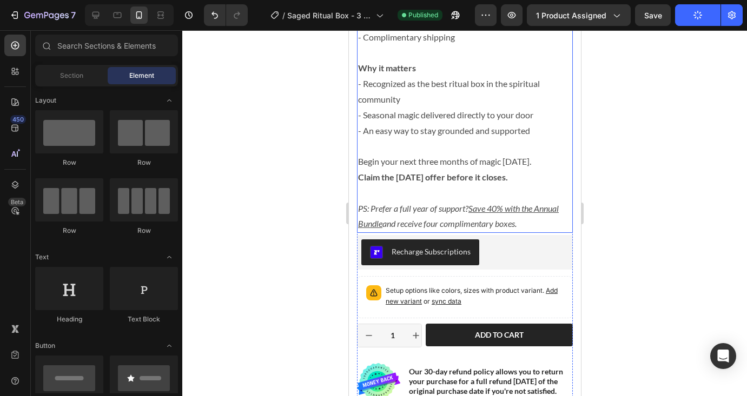
click at [530, 177] on p "Claim the [DATE] offer before it closes." at bounding box center [464, 178] width 214 height 16
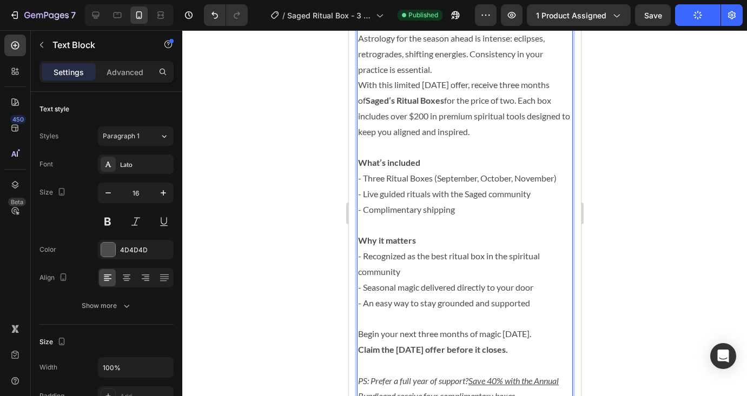
scroll to position [310, 0]
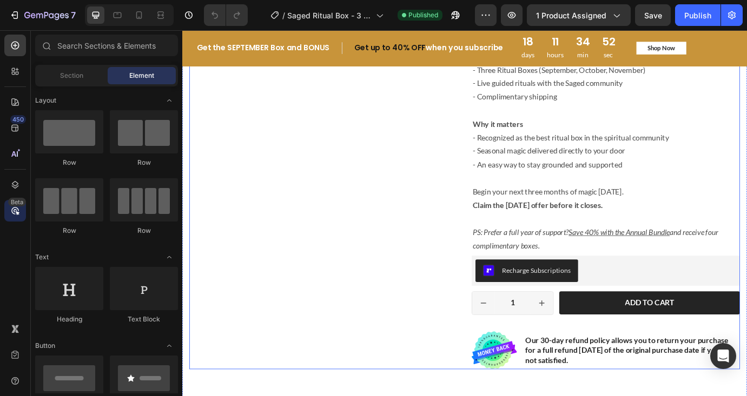
scroll to position [309, 0]
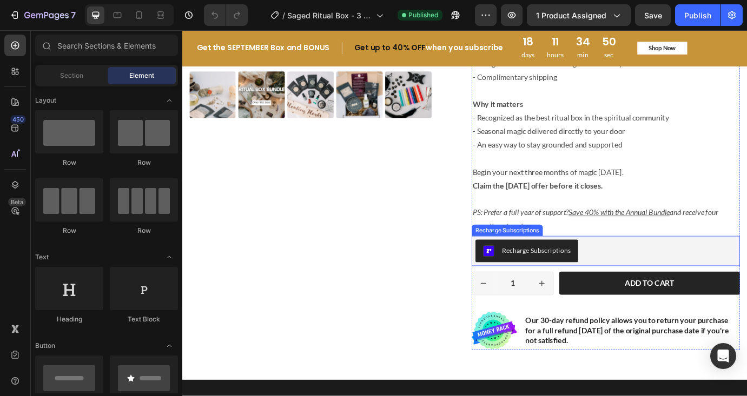
click at [589, 291] on button "Recharge Subscriptions" at bounding box center [578, 284] width 118 height 26
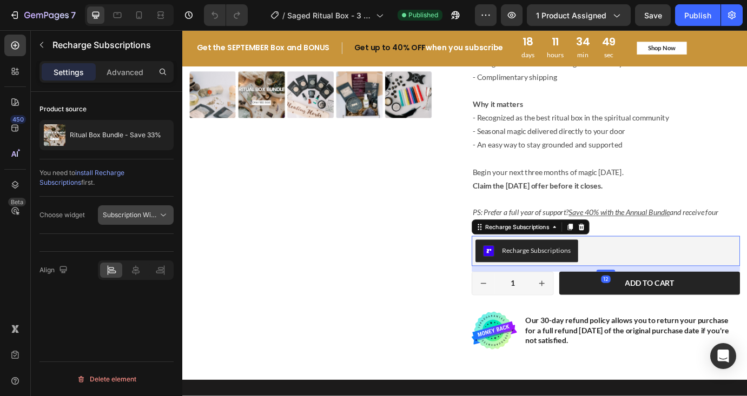
click at [128, 214] on span "Subscription Widget 2.0" at bounding box center [139, 215] width 73 height 8
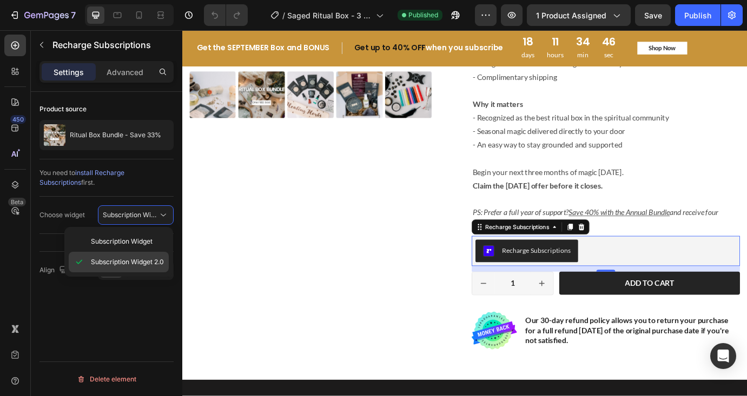
click at [131, 263] on span "Subscription Widget 2.0" at bounding box center [127, 262] width 73 height 10
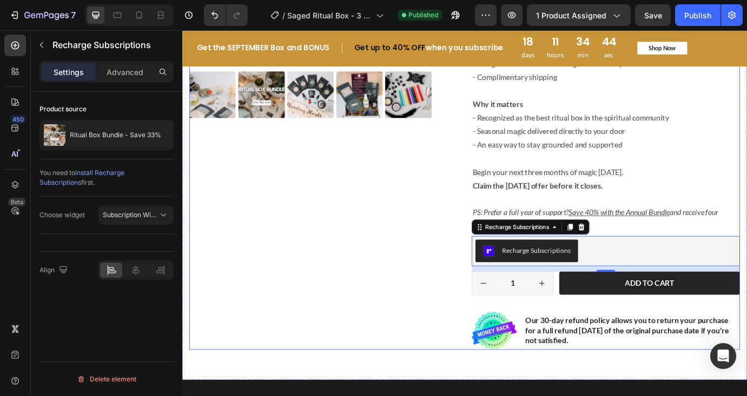
click at [207, 310] on div "Product Images" at bounding box center [344, 92] width 308 height 611
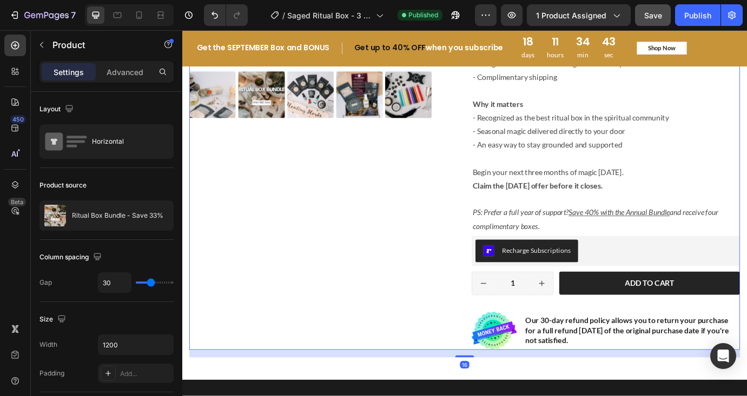
click at [657, 6] on button "Save" at bounding box center [653, 15] width 36 height 22
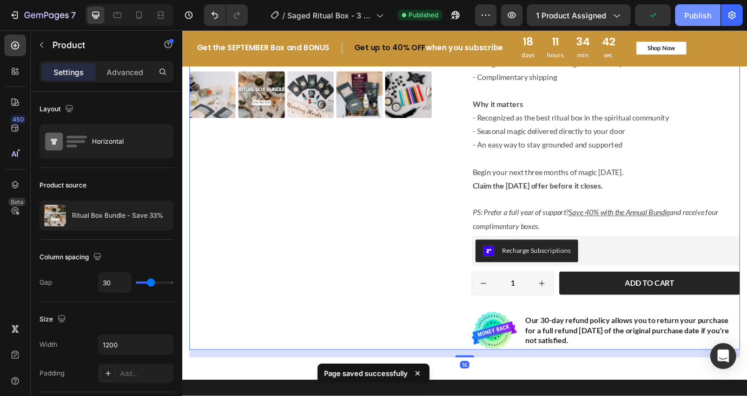
click at [694, 19] on div "Publish" at bounding box center [697, 15] width 27 height 11
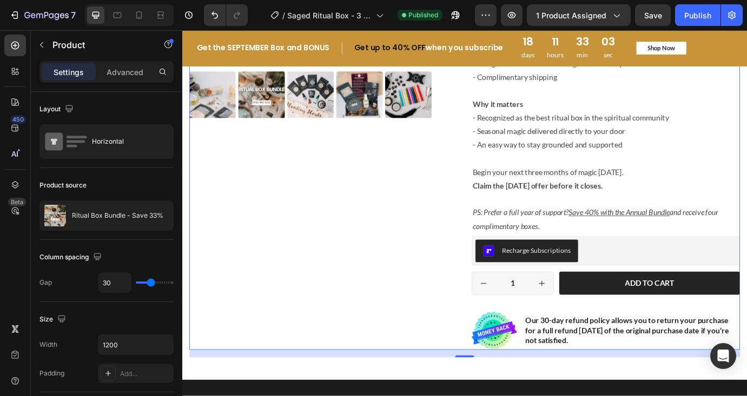
click at [334, 195] on div "Product Images" at bounding box center [344, 92] width 308 height 611
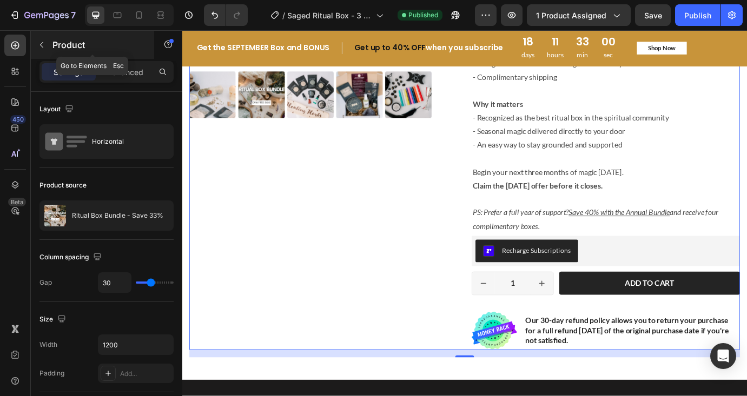
click at [42, 45] on icon "button" at bounding box center [41, 45] width 9 height 9
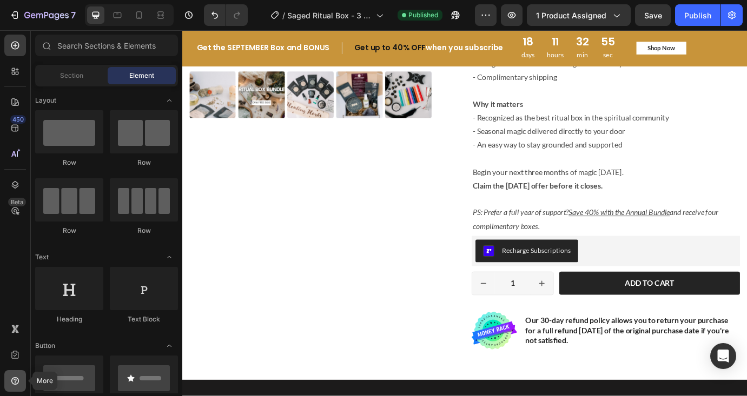
click at [17, 386] on icon at bounding box center [15, 381] width 11 height 11
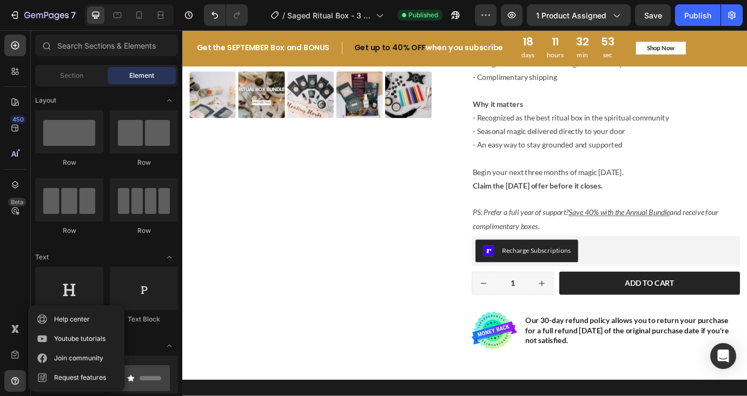
click at [20, 231] on div "450 Beta" at bounding box center [15, 177] width 22 height 284
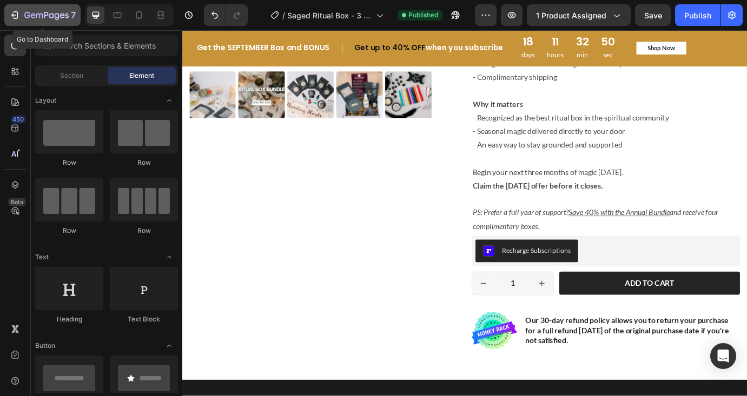
click at [18, 12] on icon "button" at bounding box center [14, 15] width 11 height 11
